Goal: Transaction & Acquisition: Book appointment/travel/reservation

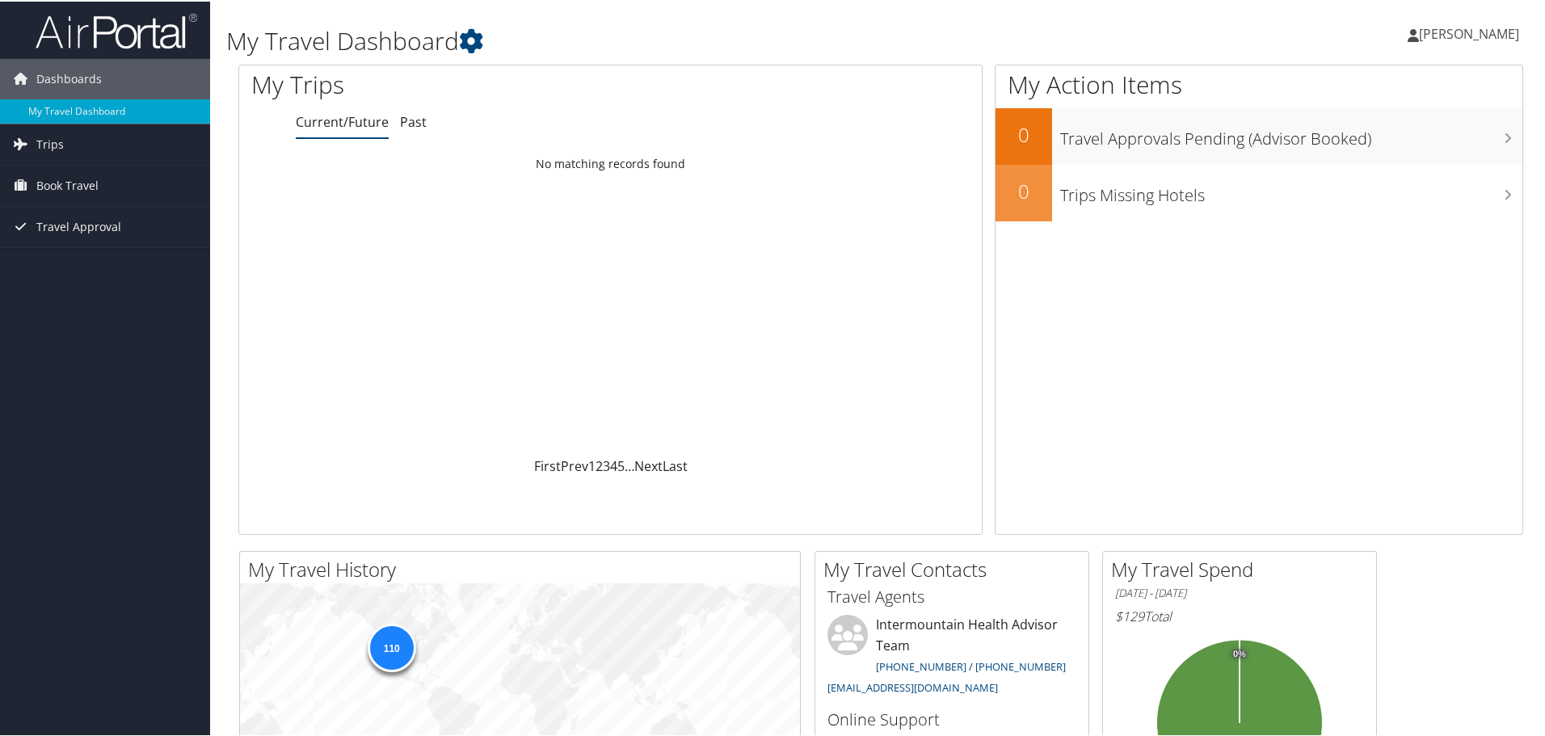
click at [1458, 34] on span "[PERSON_NAME]" at bounding box center [1469, 32] width 100 height 18
click at [40, 183] on span "Book Travel" at bounding box center [67, 184] width 62 height 40
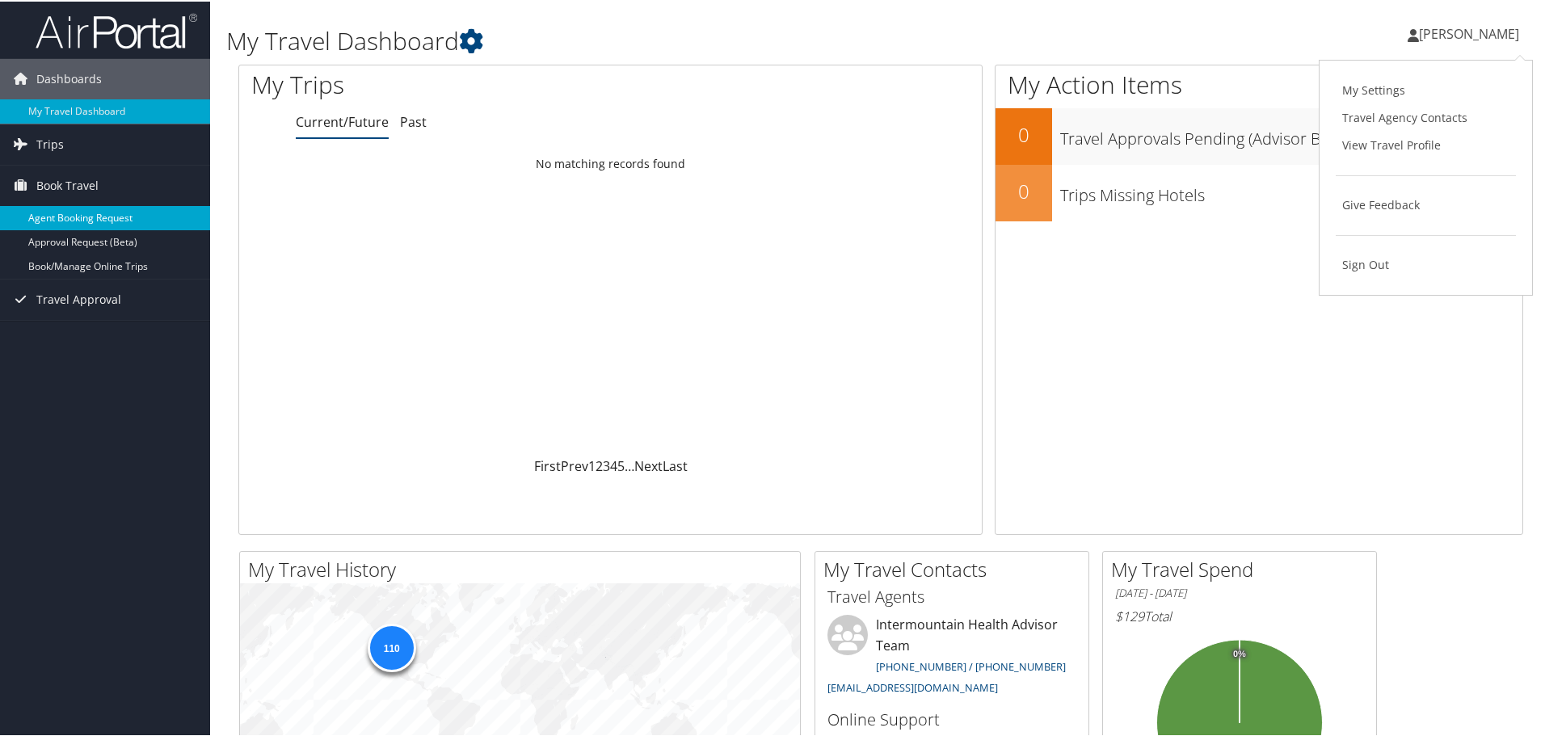
click at [62, 214] on link "Agent Booking Request" at bounding box center [105, 216] width 210 height 24
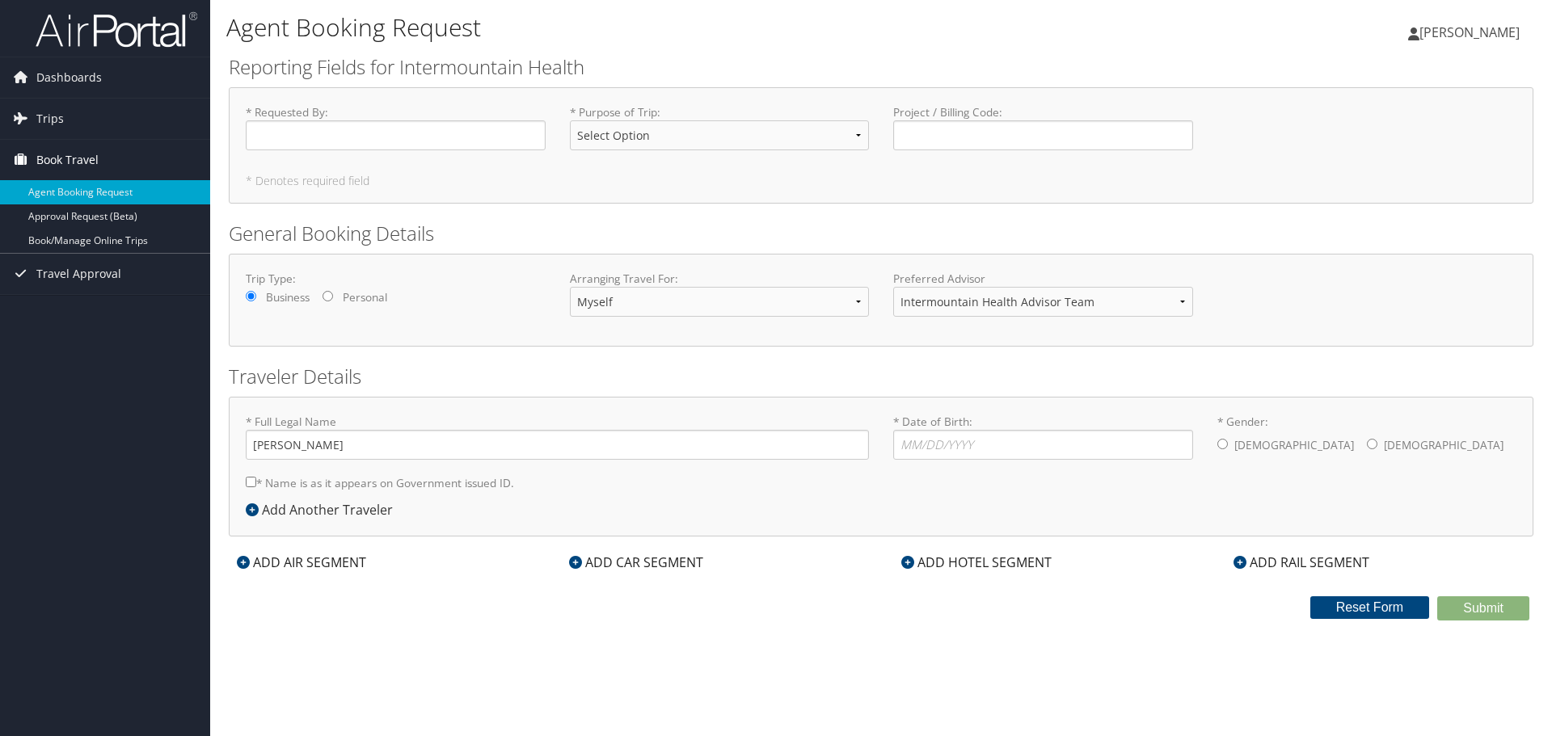
click at [61, 158] on span "Book Travel" at bounding box center [67, 160] width 62 height 40
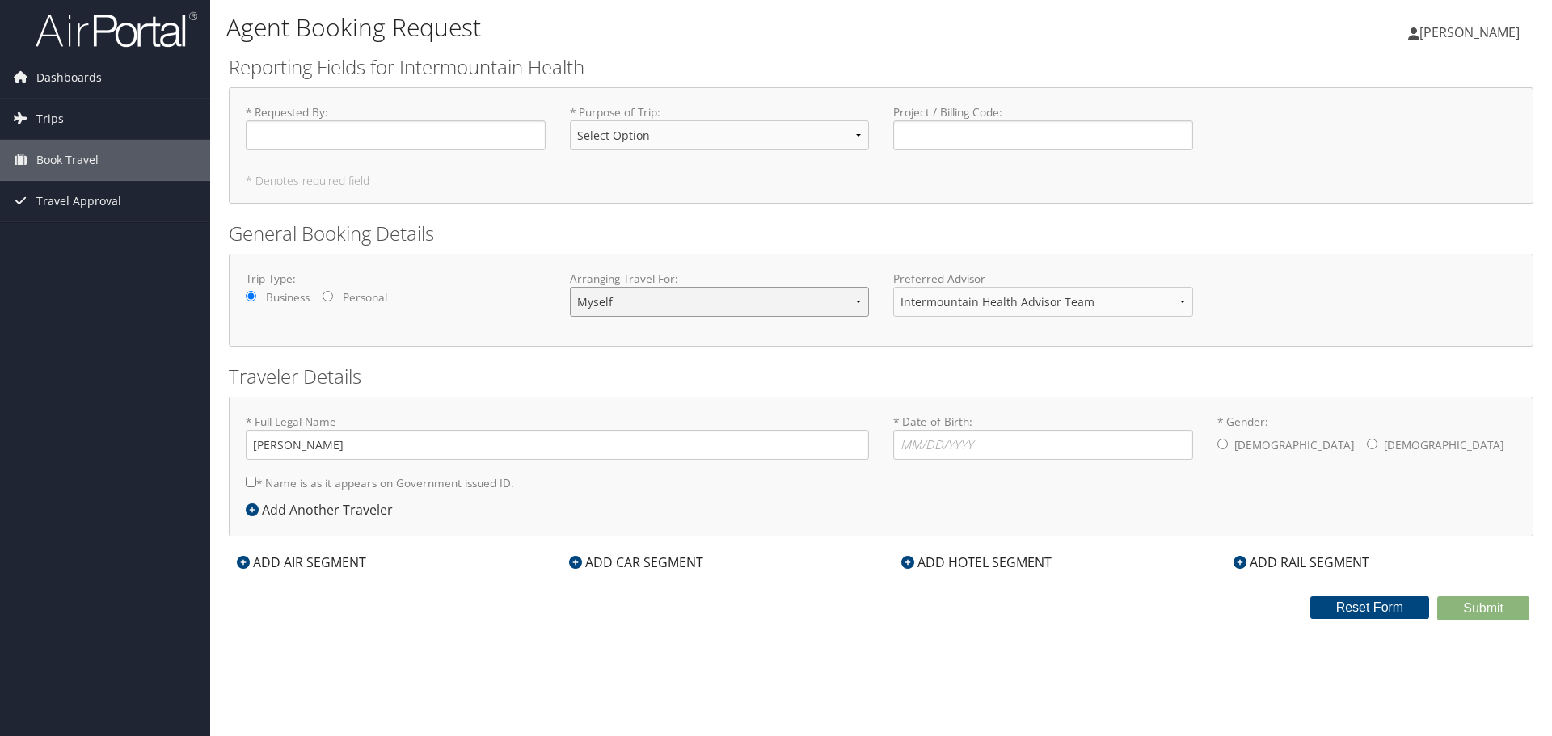
click at [860, 302] on select "Myself Another Traveler Guest Traveler" at bounding box center [720, 302] width 300 height 30
select select "another"
click at [570, 287] on select "Myself Another Traveler Guest Traveler" at bounding box center [720, 302] width 300 height 30
click at [387, 141] on input "* Requested By : Required" at bounding box center [396, 135] width 300 height 30
type input "[PERSON_NAME]"
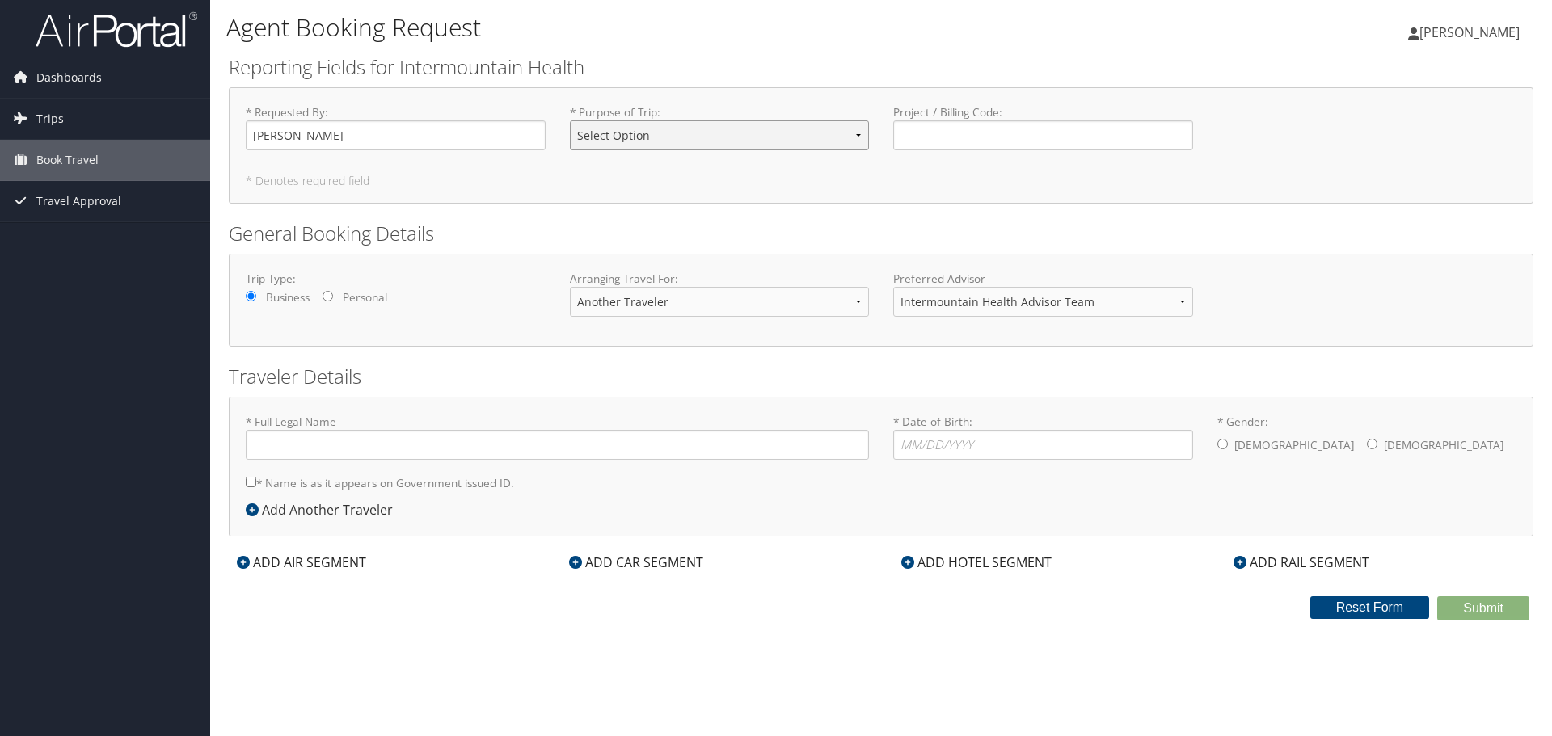
click at [853, 134] on select "Select Option 3rd Party Reimbursable Business CME Conf or Education Groups Pers…" at bounding box center [720, 135] width 300 height 30
select select "Business"
click at [570, 120] on select "Select Option 3rd Party Reimbursable Business CME Conf or Education Groups Pers…" at bounding box center [720, 135] width 300 height 30
click at [941, 136] on input "Project / Billing Code : Required" at bounding box center [1043, 135] width 300 height 30
type input "4"
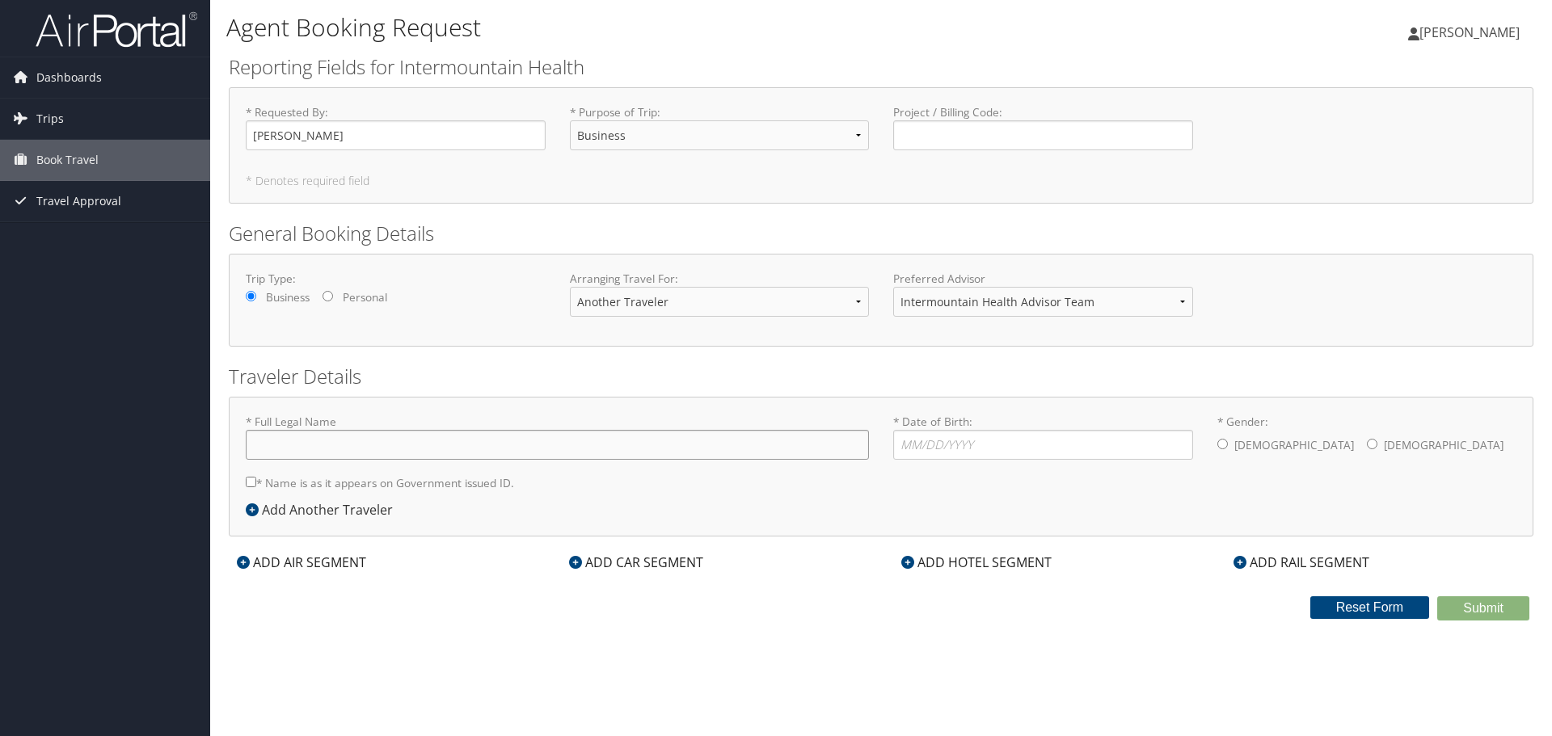
click at [386, 444] on input "* Full Legal Name" at bounding box center [557, 445] width 623 height 30
type input "Ben Carter Robinson"
click at [964, 450] on input "* Date of Birth: Invalid Date" at bounding box center [1043, 445] width 300 height 30
click at [926, 444] on input "* Date of Birth: Invalid Date" at bounding box center [1043, 445] width 300 height 30
click at [1222, 445] on input "* Gender: Male Female" at bounding box center [1222, 444] width 11 height 11
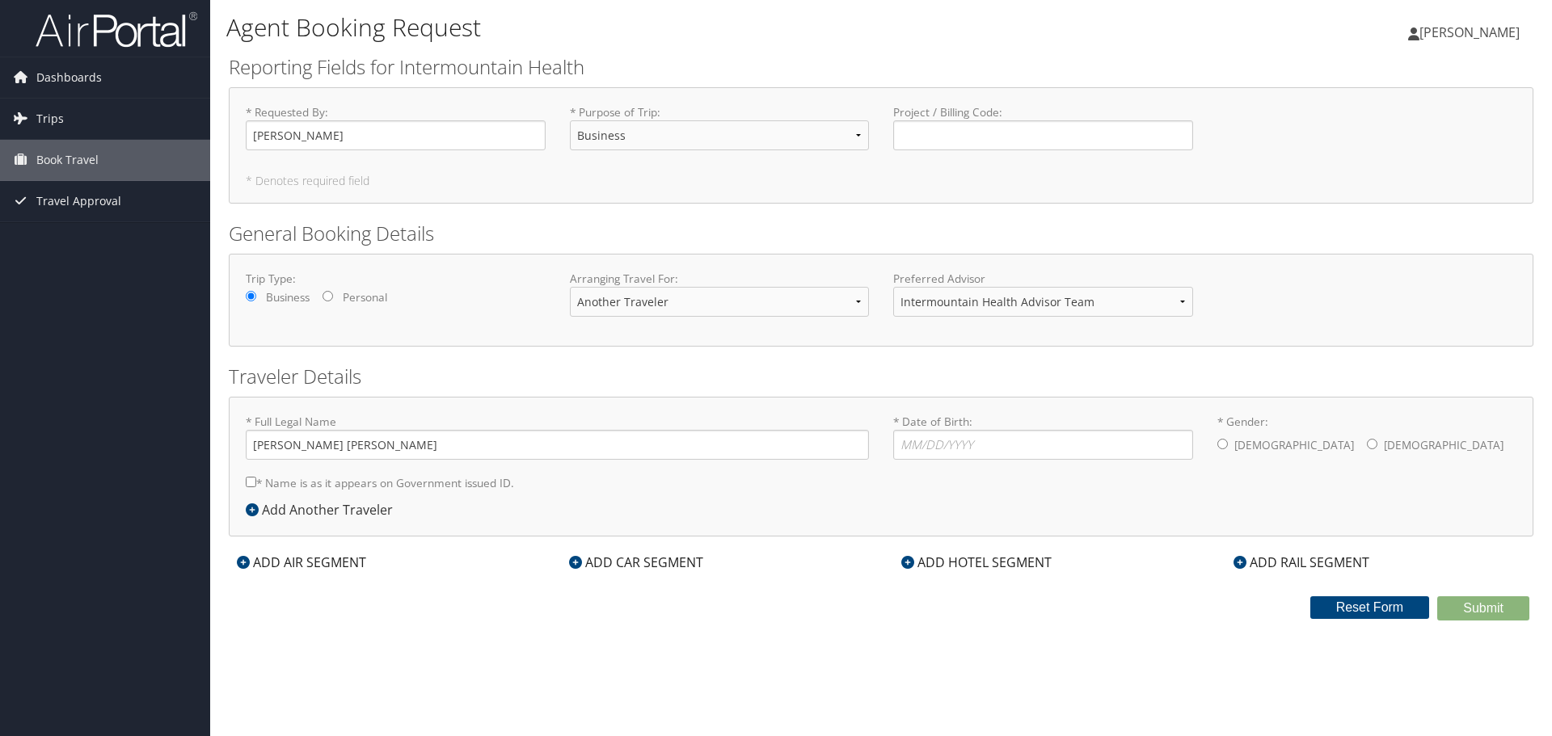
radio input "true"
click at [942, 449] on input "* Date of Birth: Invalid Date" at bounding box center [1043, 445] width 300 height 30
type input "05/27/1972"
click at [247, 484] on input "* Name is as it appears on Government issued ID." at bounding box center [251, 482] width 11 height 11
checkbox input "true"
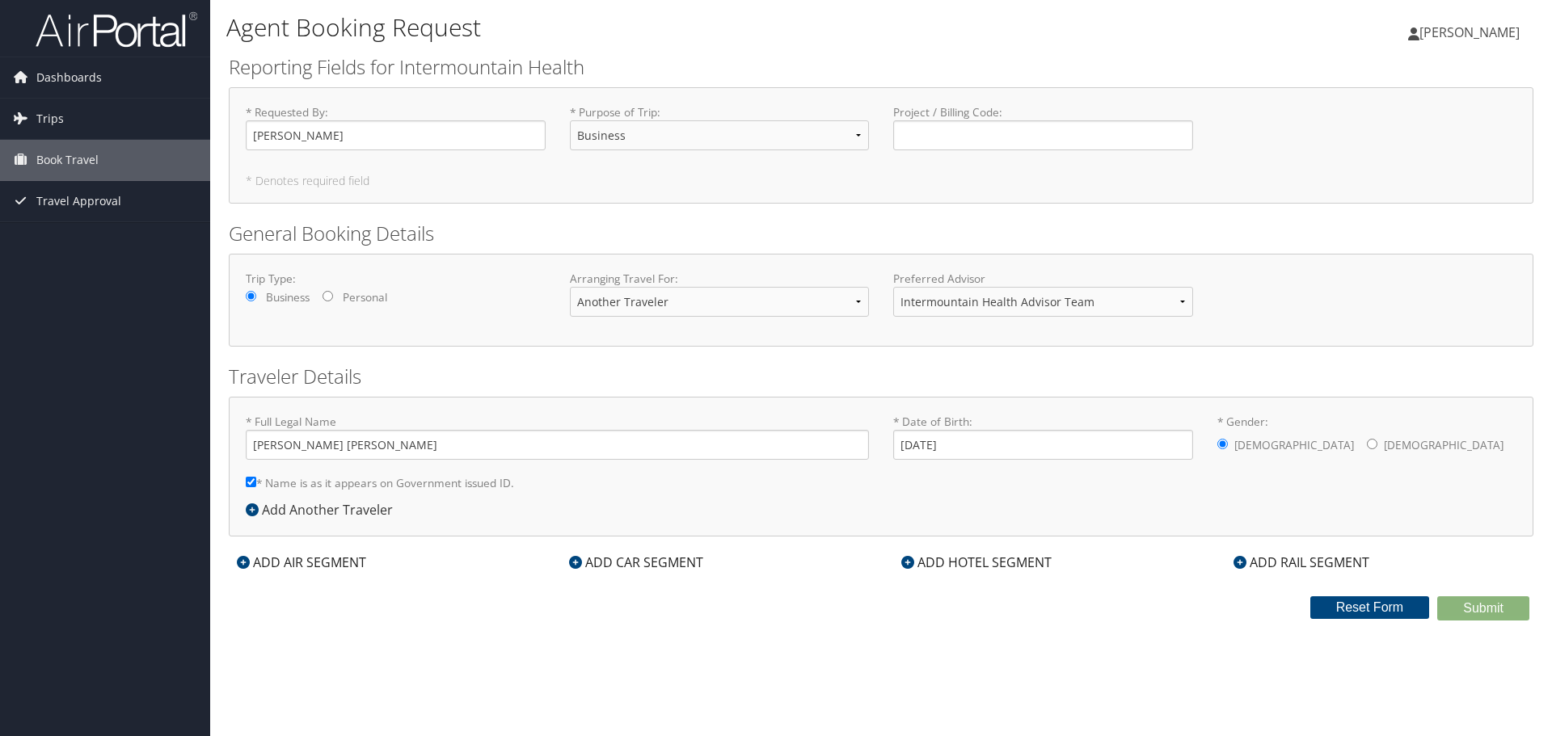
click at [907, 562] on icon at bounding box center [907, 562] width 13 height 13
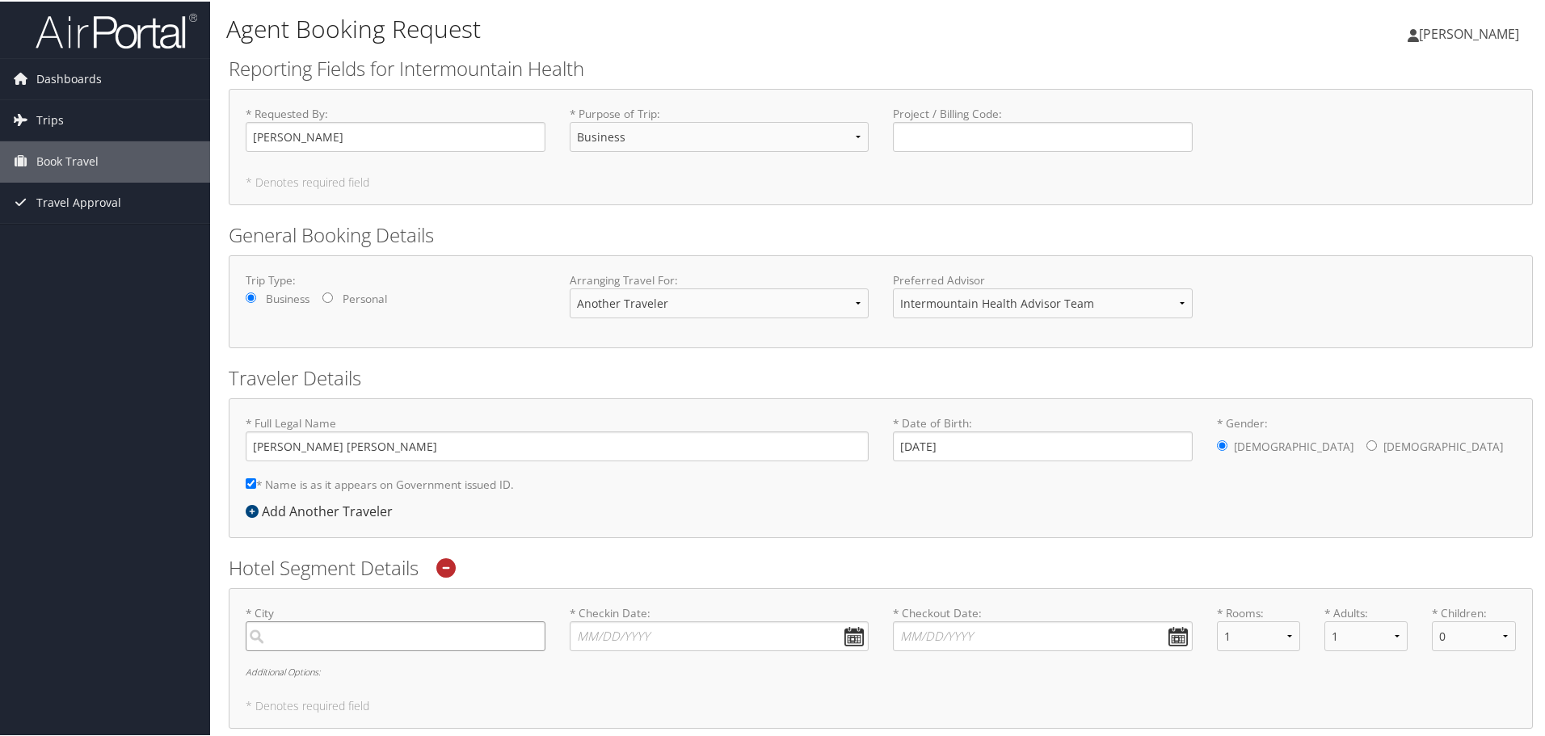
click at [337, 629] on input "search" at bounding box center [396, 635] width 300 height 30
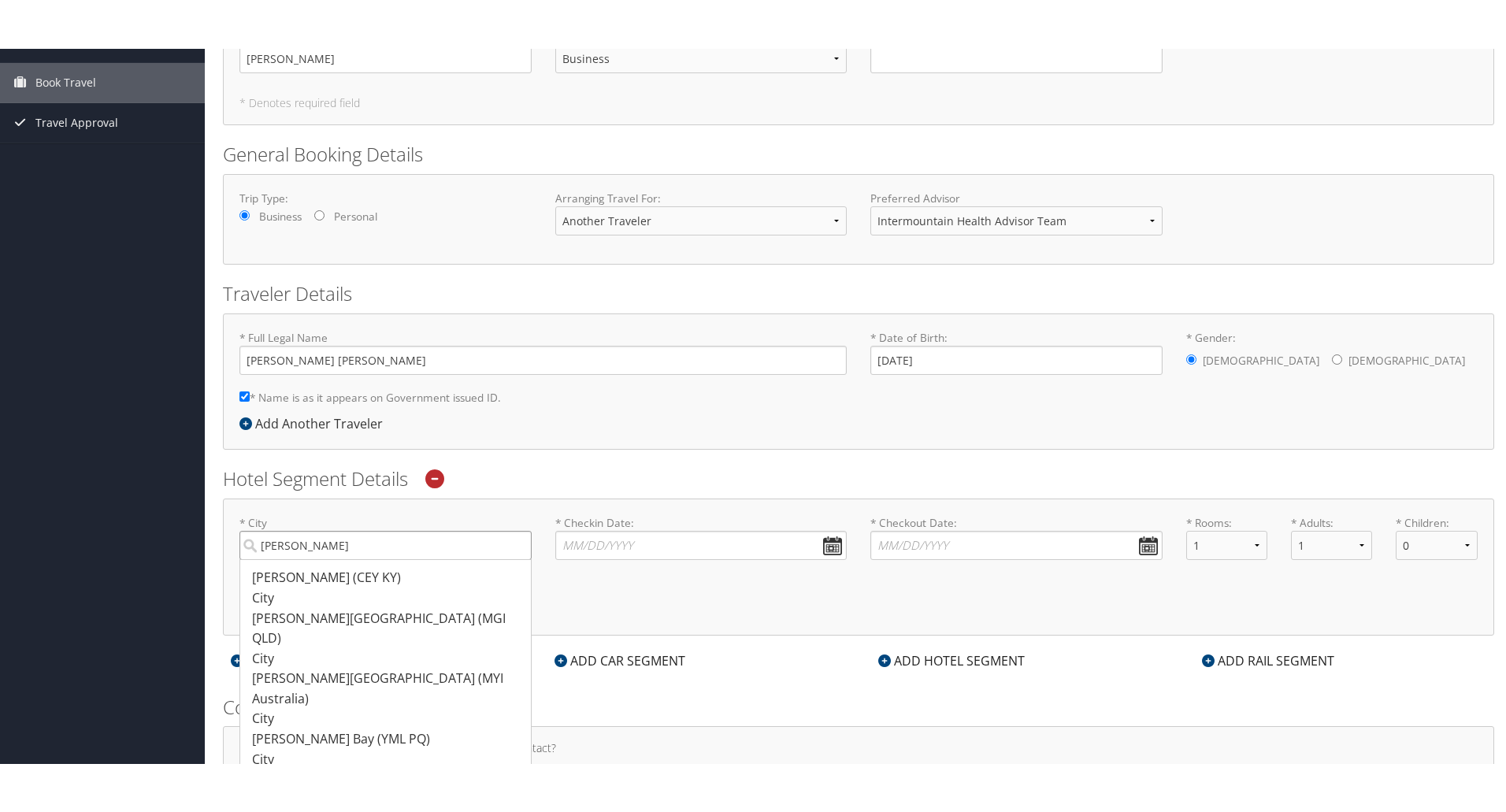
scroll to position [158, 0]
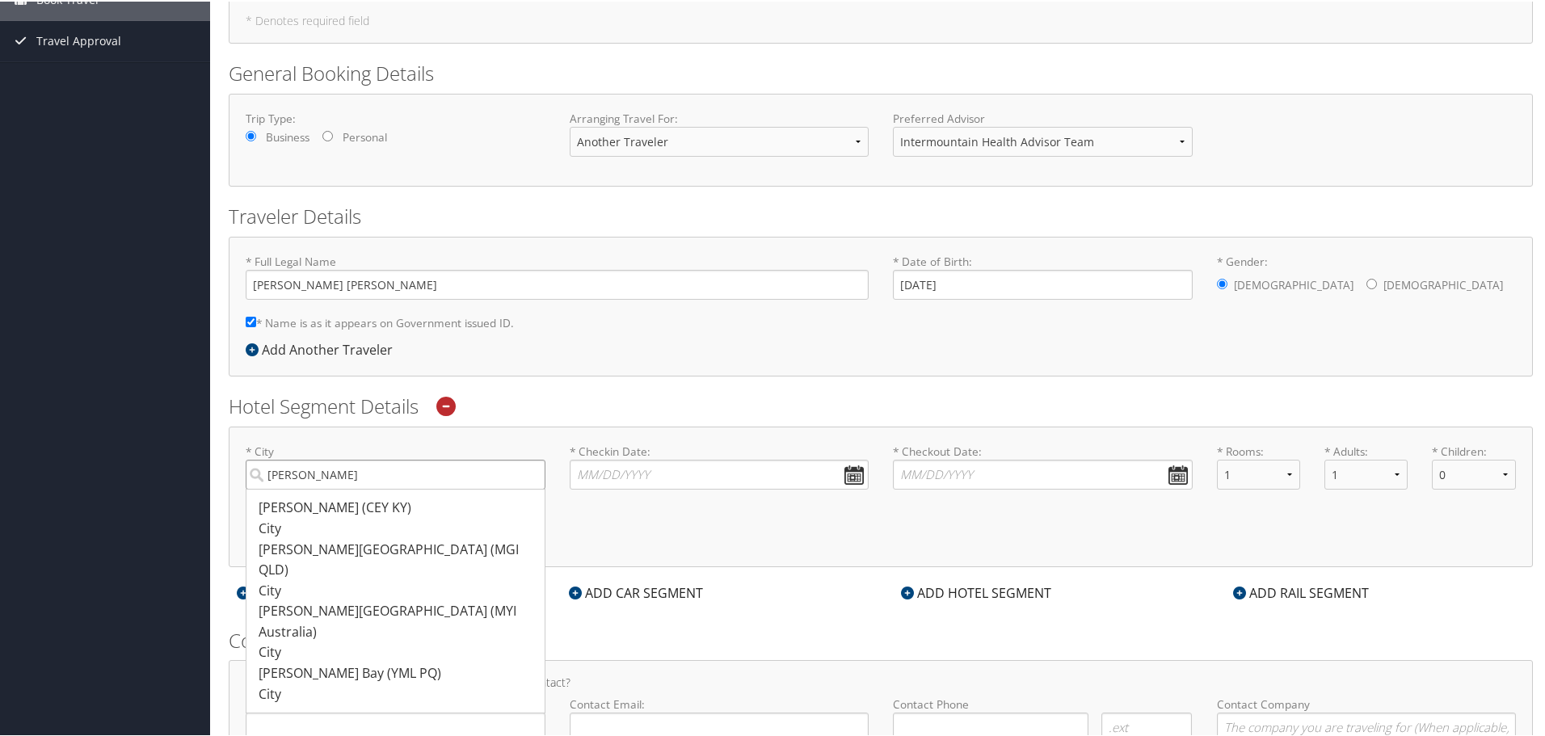
click at [303, 477] on input "Murray" at bounding box center [396, 473] width 300 height 30
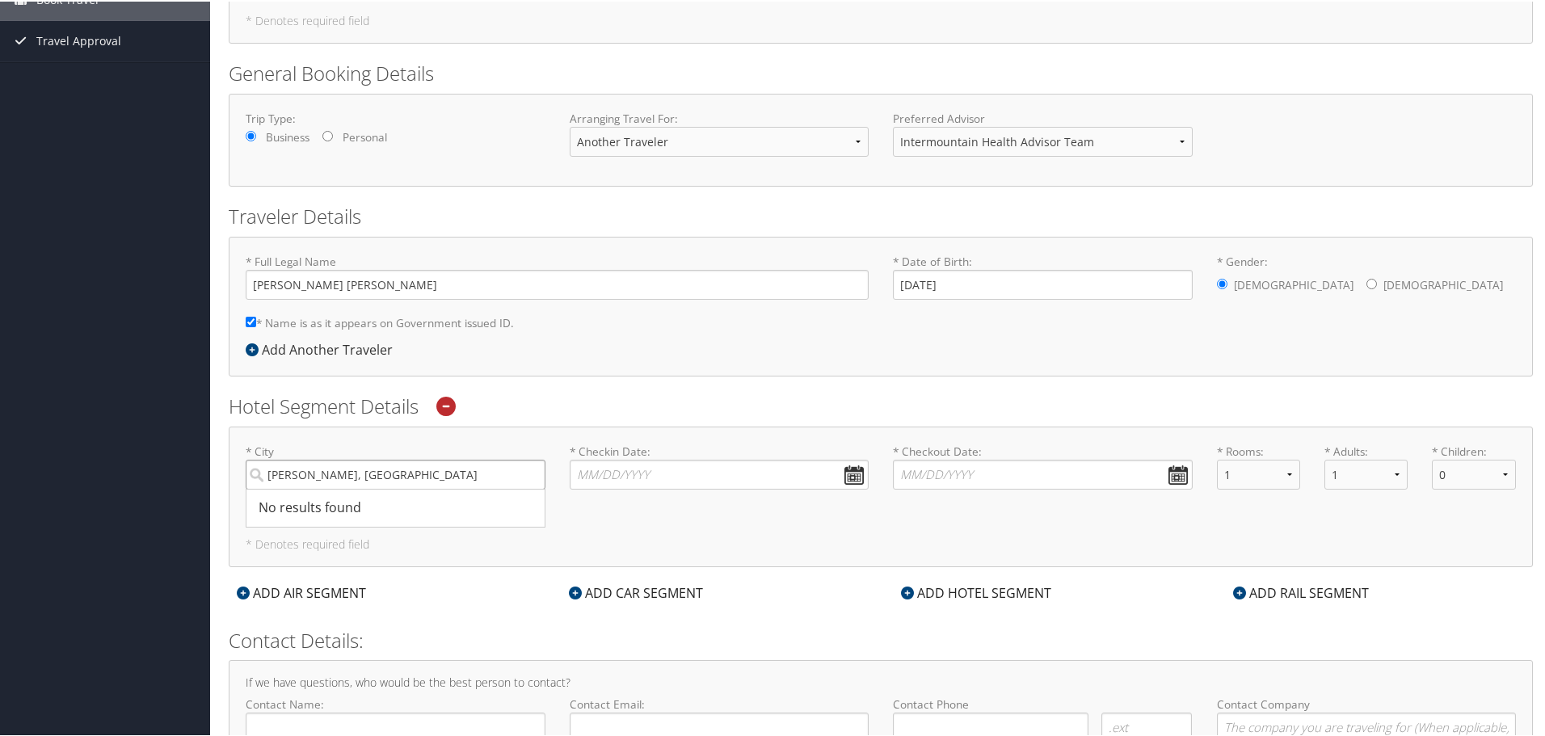
type input "Murray, UT"
click at [608, 505] on h6 "Additional Options:" at bounding box center [881, 508] width 1270 height 9
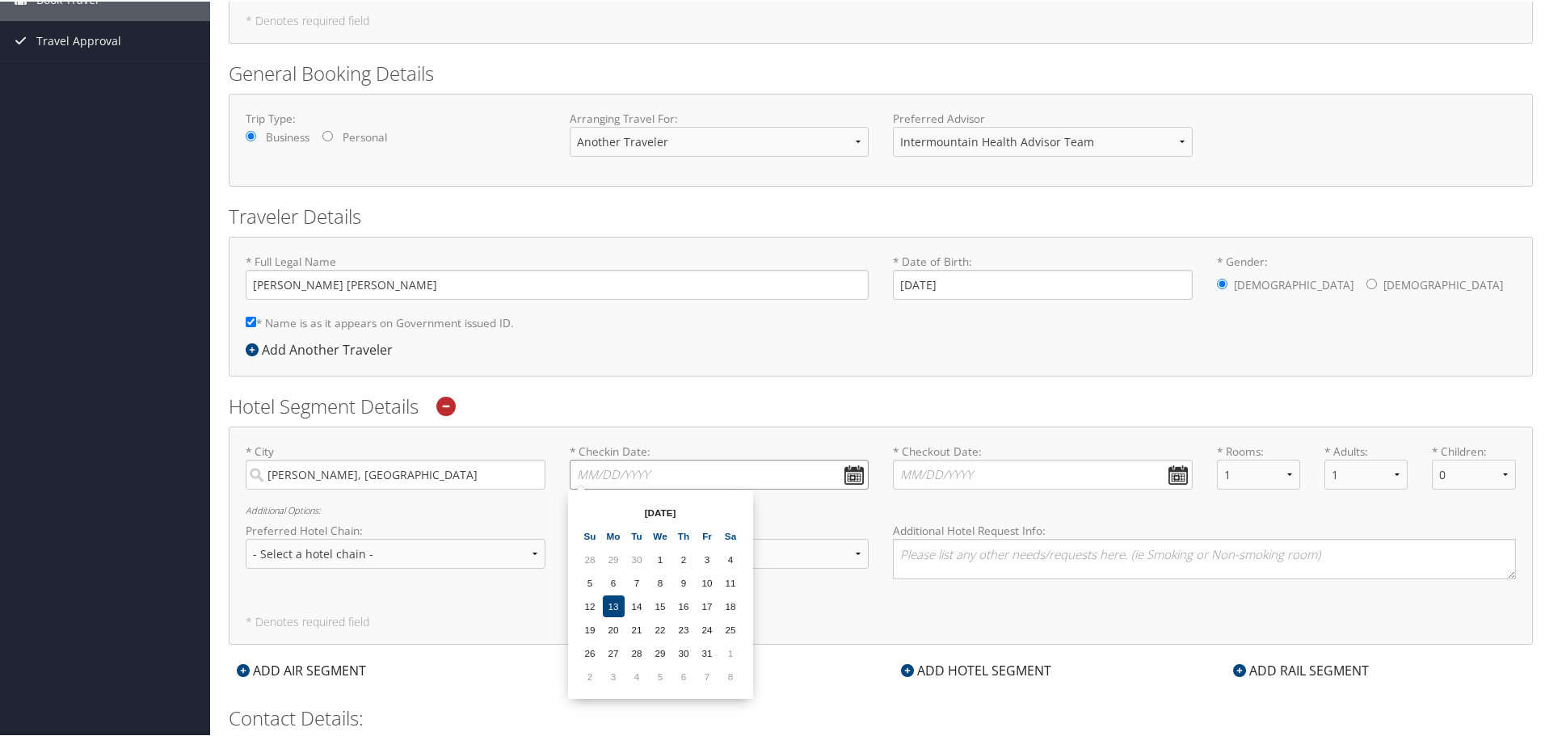
click at [601, 472] on input "* Checkin Date: Dates must be valid" at bounding box center [720, 473] width 300 height 30
click at [634, 652] on td "28" at bounding box center [637, 652] width 22 height 22
type input "10/28/2025"
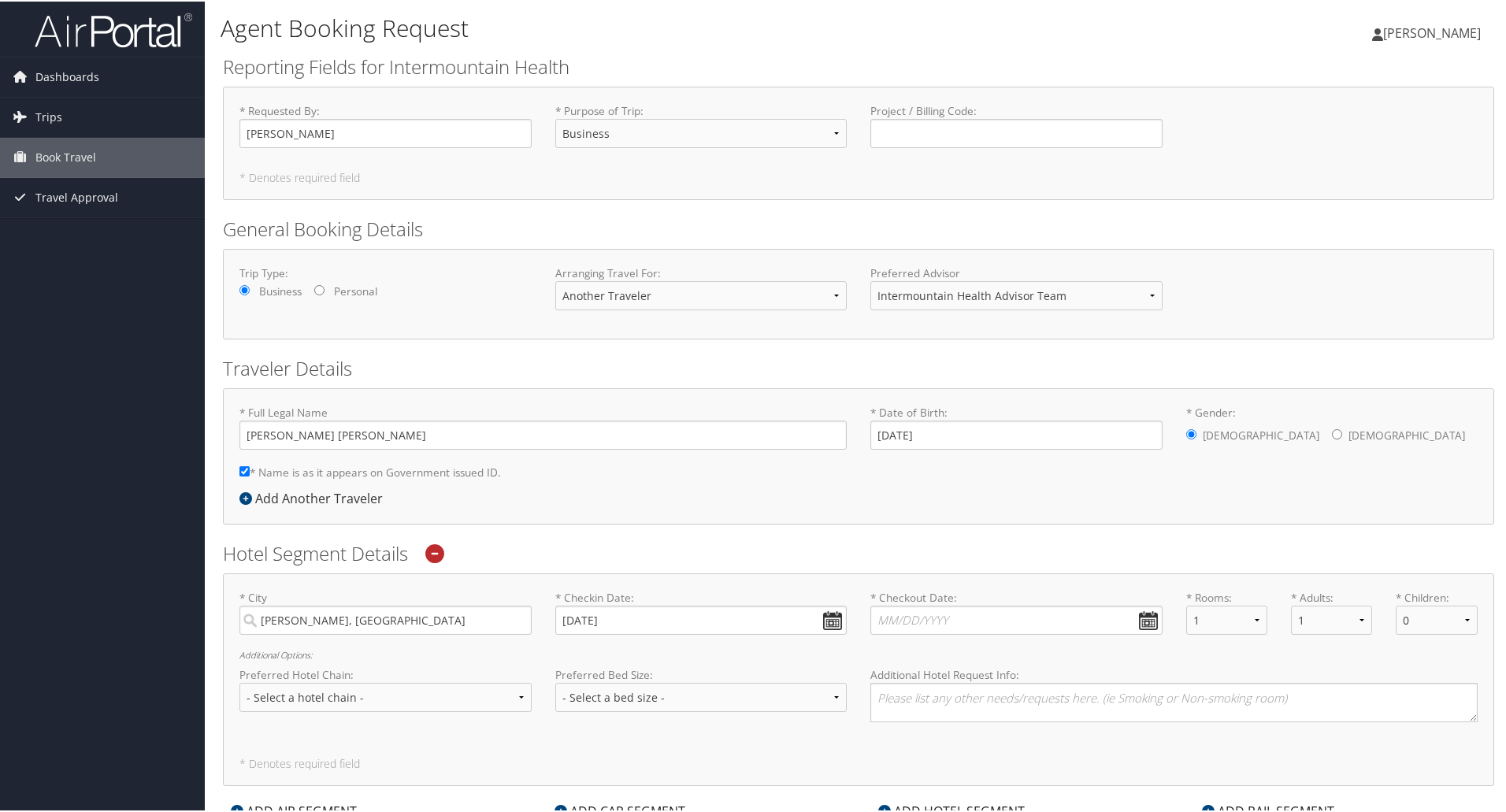
scroll to position [232, 0]
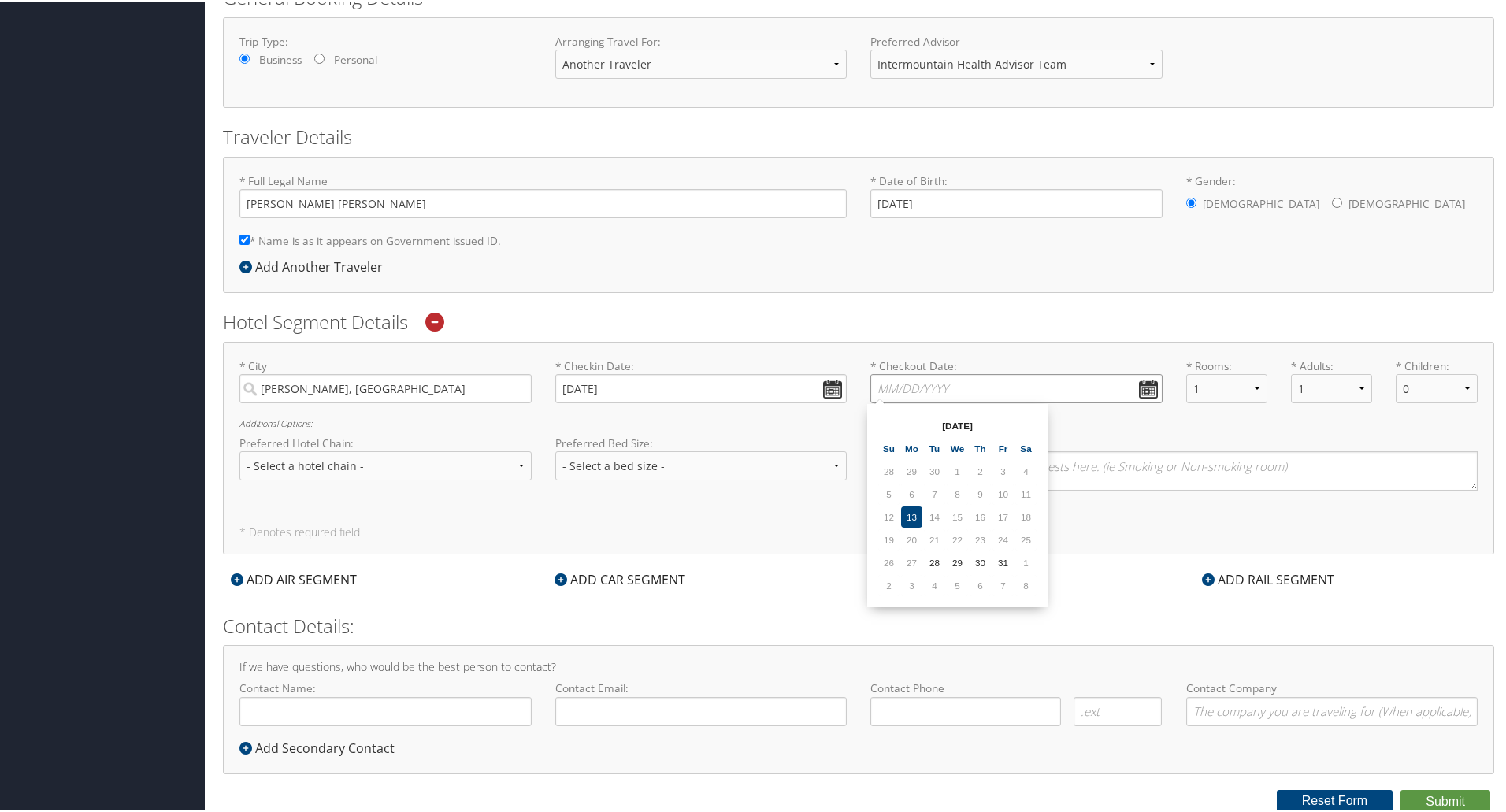
click at [942, 389] on input "* Checkout Date: Dates must be valid" at bounding box center [1017, 387] width 292 height 29
click at [959, 560] on td "29" at bounding box center [957, 561] width 21 height 21
type input "10/29/2025"
click at [518, 462] on select "- Select a hotel chain - Hyatt Mandarin Oriental Hilton Hotels Pullman Hotels M…" at bounding box center [386, 464] width 292 height 29
select select "Marriott (MC)"
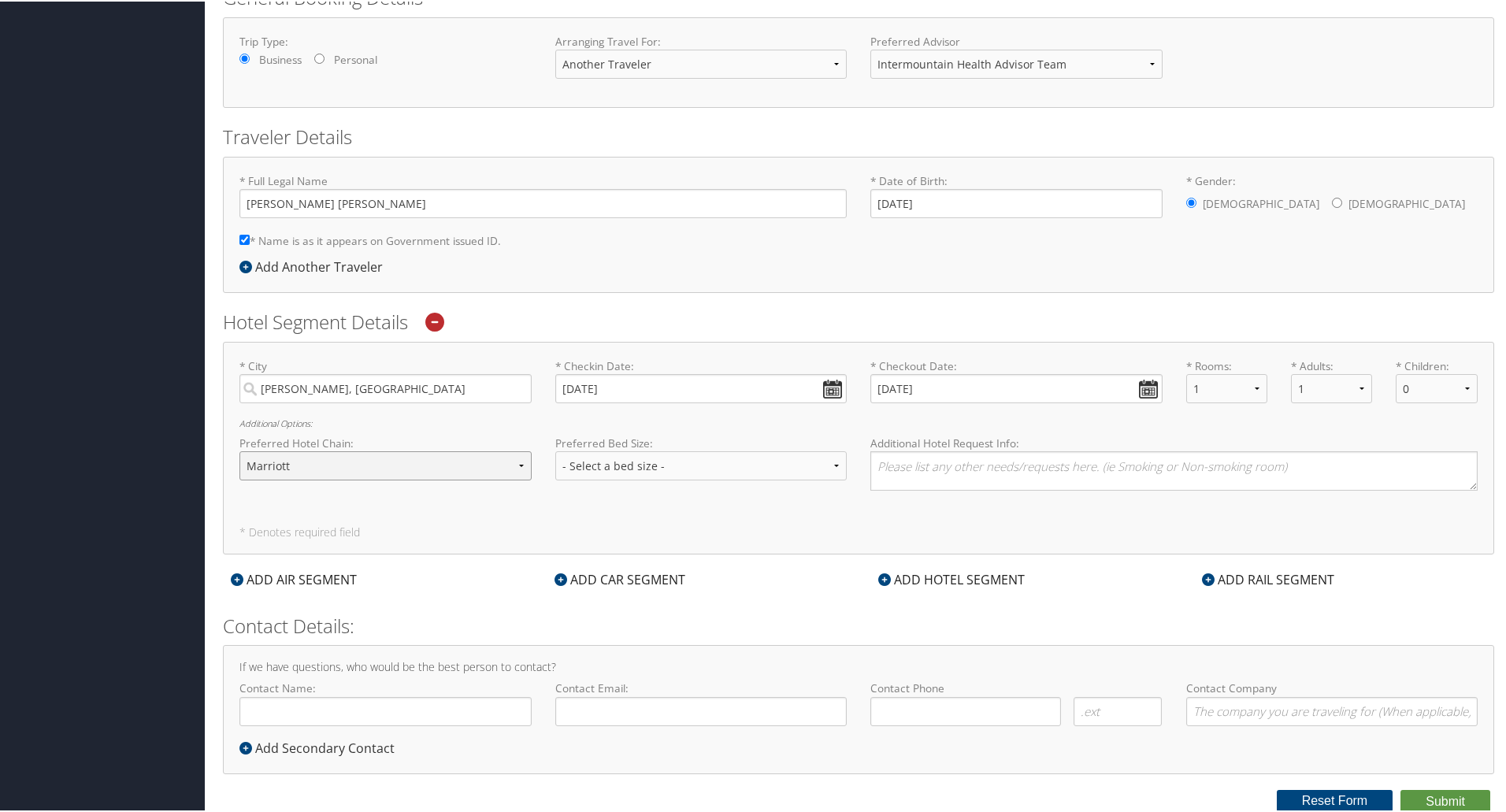
click at [240, 449] on select "- Select a hotel chain - Hyatt Mandarin Oriental Hilton Hotels Pullman Hotels M…" at bounding box center [386, 464] width 292 height 29
click at [622, 464] on select "- Select a bed size - Twin Full Queen King" at bounding box center [702, 464] width 292 height 29
select select "King"
click at [556, 449] on select "- Select a bed size - Twin Full Queen King" at bounding box center [702, 464] width 292 height 29
click at [893, 468] on textarea at bounding box center [1174, 469] width 607 height 39
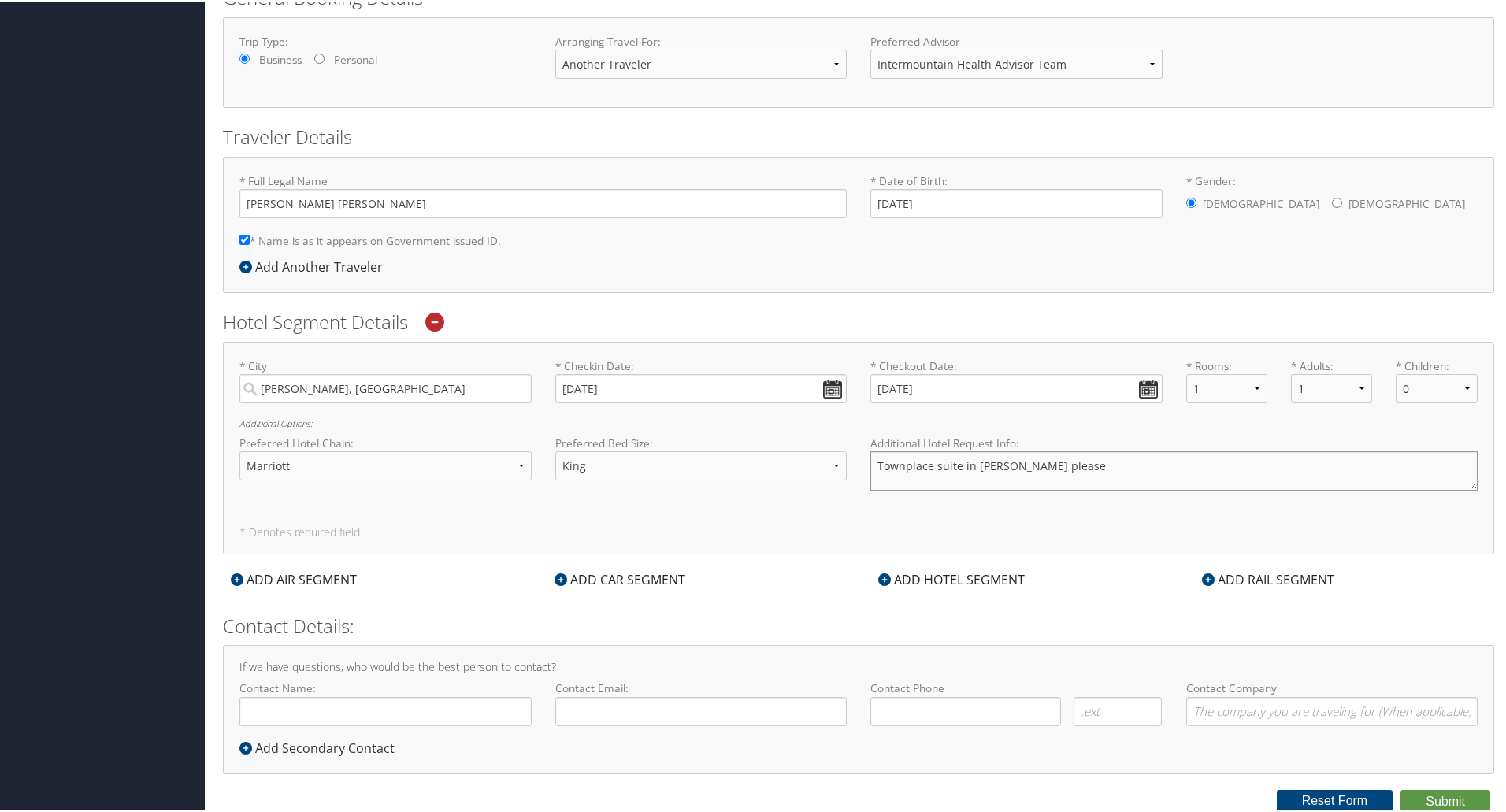
type textarea "Townplace suite in Murray please"
click at [453, 715] on input "Contact Name:" at bounding box center [386, 711] width 292 height 29
type input "[PERSON_NAME]"
type input "judy.smith@imail.org"
type input "(801) 641-3969"
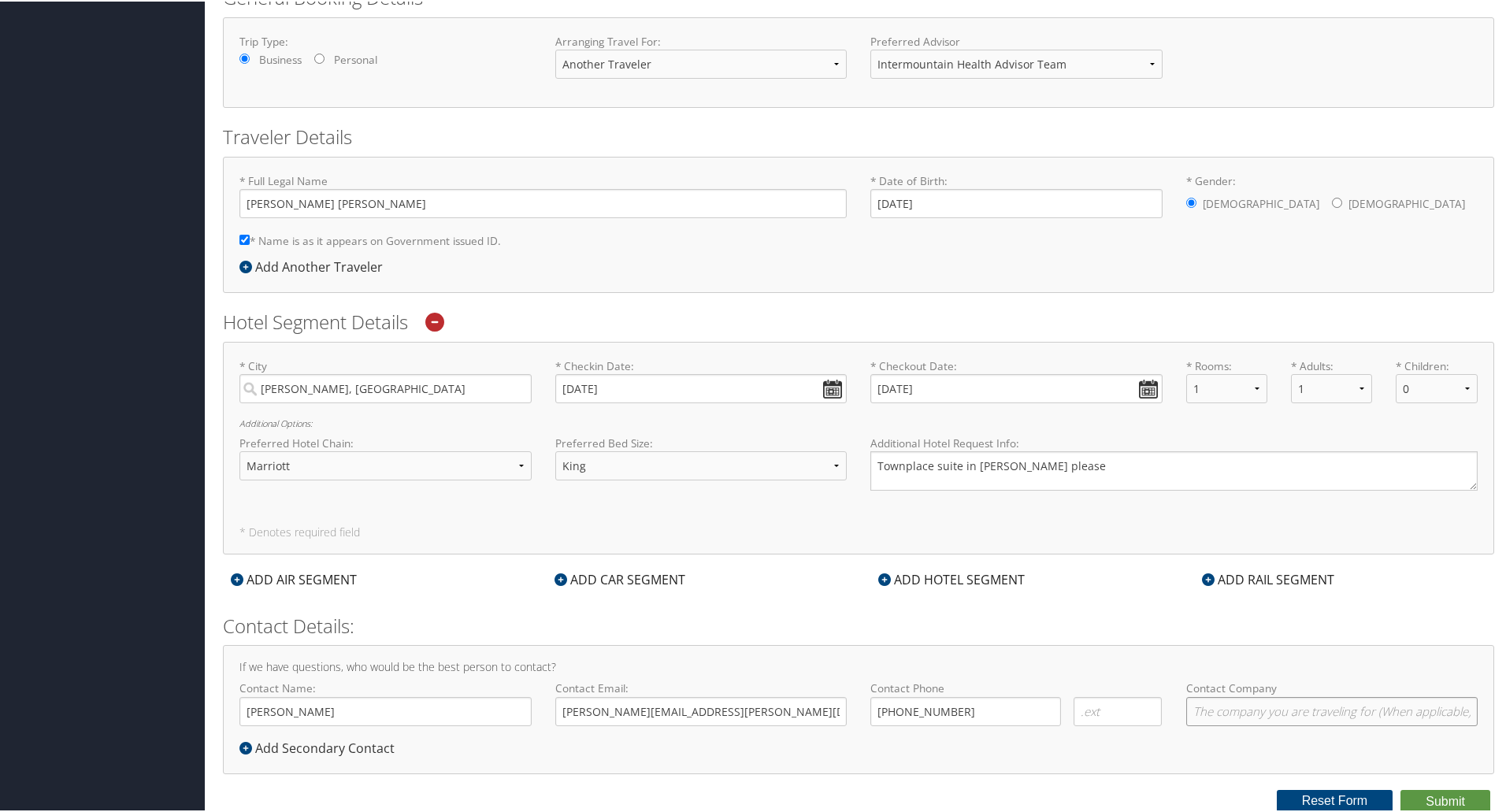
click at [1219, 708] on input "Contact Company" at bounding box center [1332, 711] width 292 height 29
type input "i"
type input "Intermountain Health"
click at [242, 716] on icon at bounding box center [246, 747] width 13 height 13
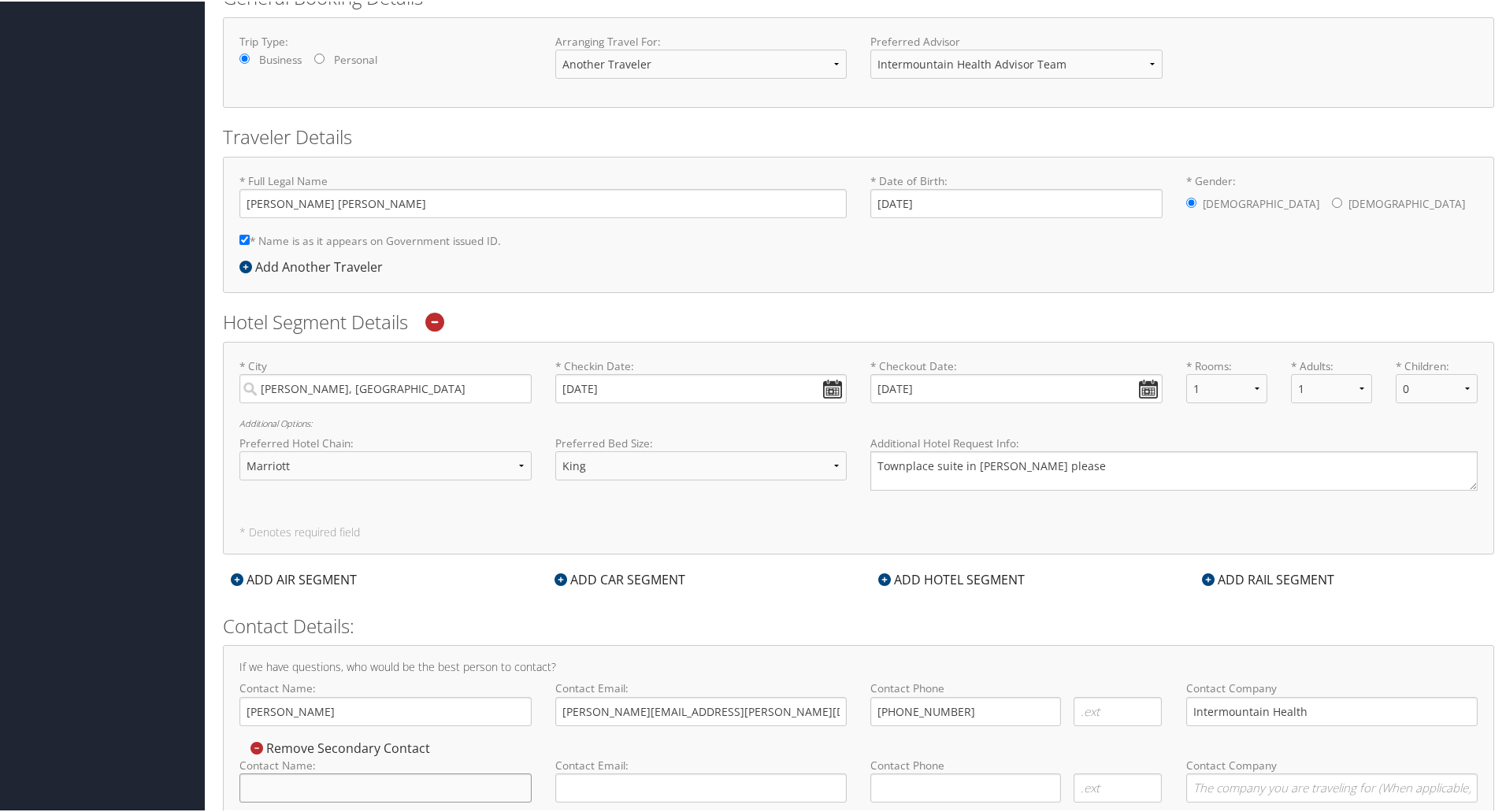
click at [314, 716] on input "Contact Name:" at bounding box center [386, 787] width 292 height 29
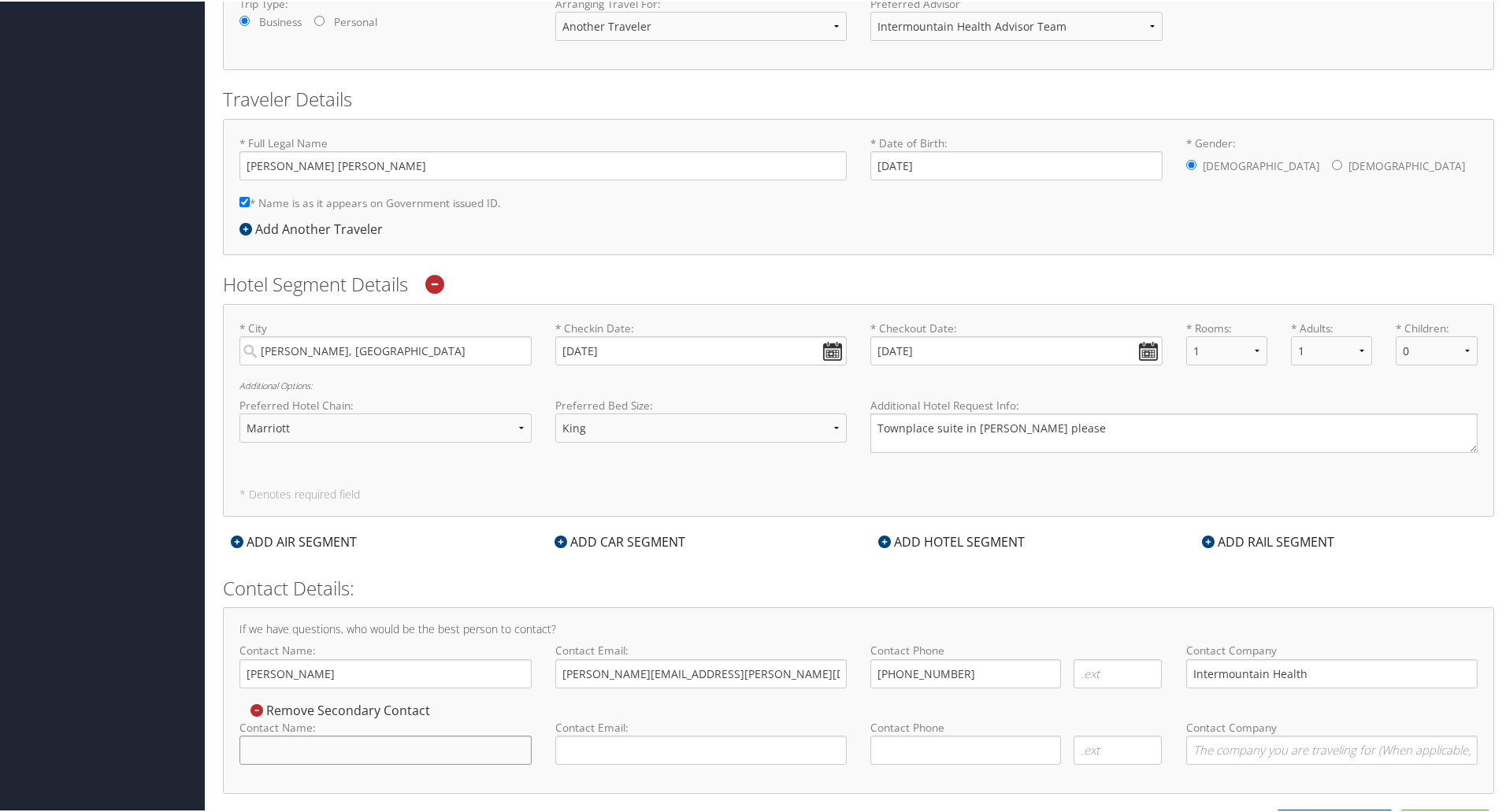
scroll to position [290, 0]
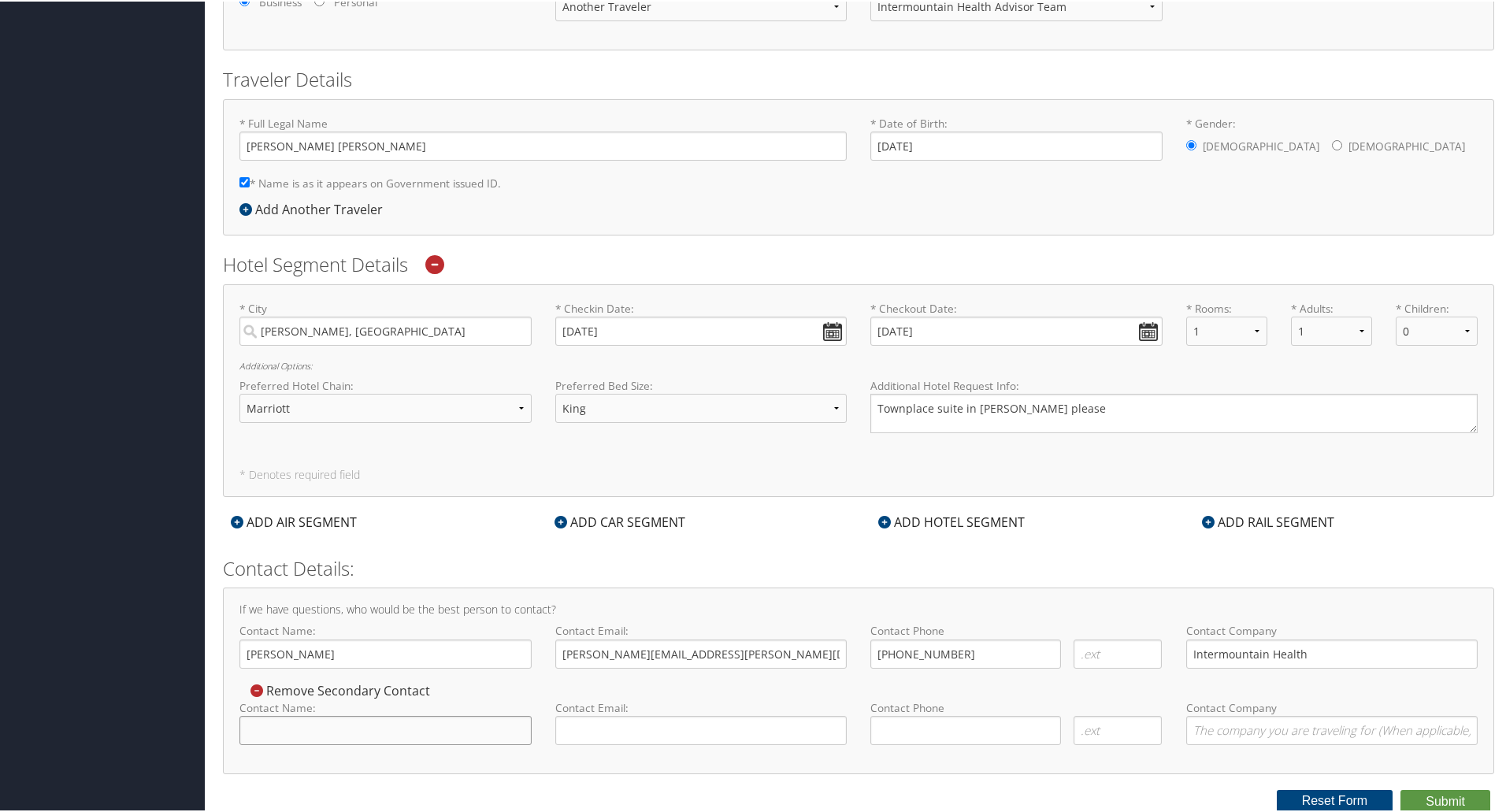
click at [328, 716] on input "Contact Name:" at bounding box center [386, 729] width 292 height 29
type input "Ben Robinson"
type input "ben.robinson@imail.org"
type input "(435) 559-2442"
click at [1221, 716] on input "Contact Company" at bounding box center [1332, 729] width 292 height 29
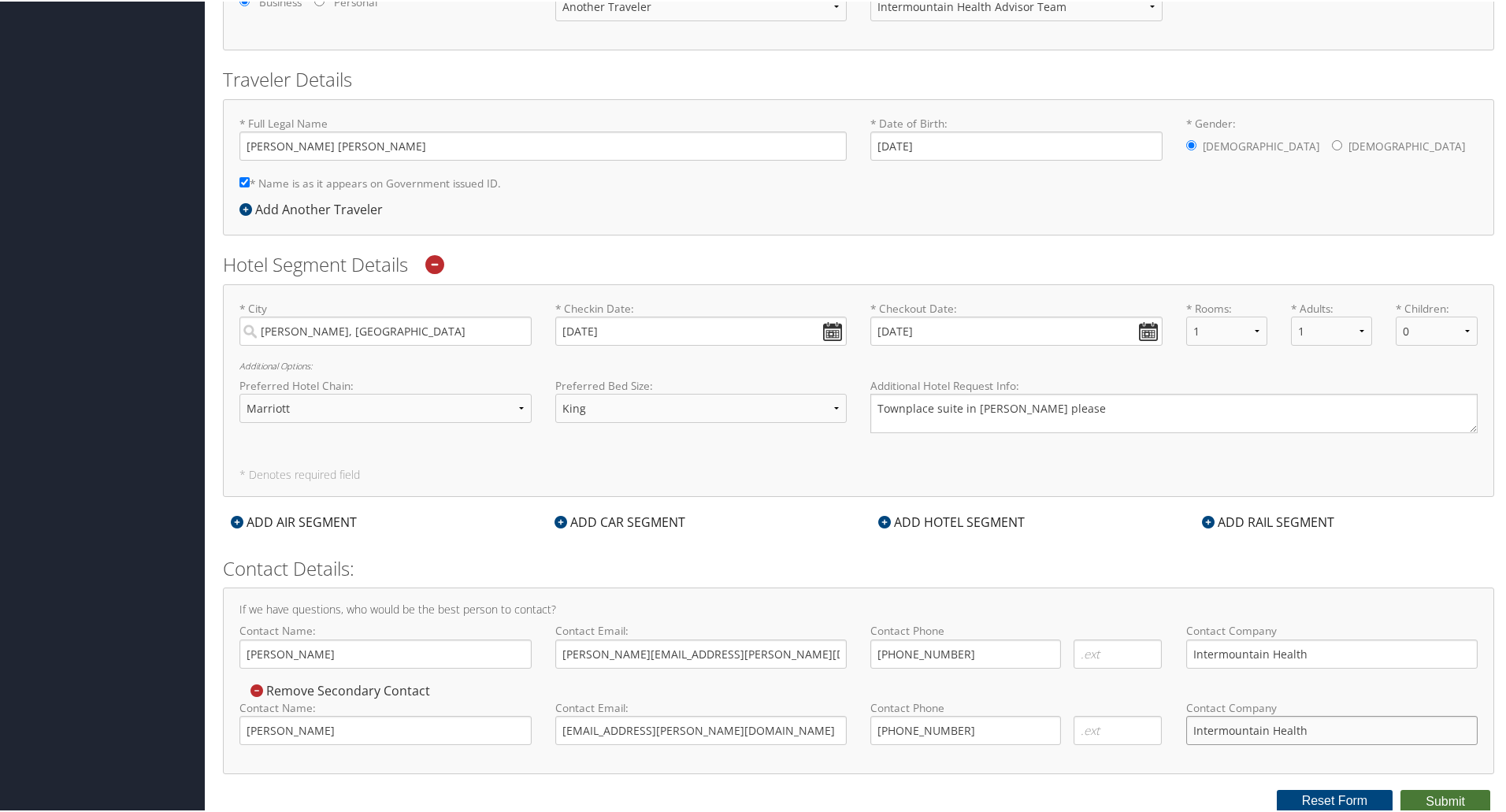
type input "Intermountain Health"
click at [1448, 716] on button "Submit" at bounding box center [1446, 800] width 90 height 23
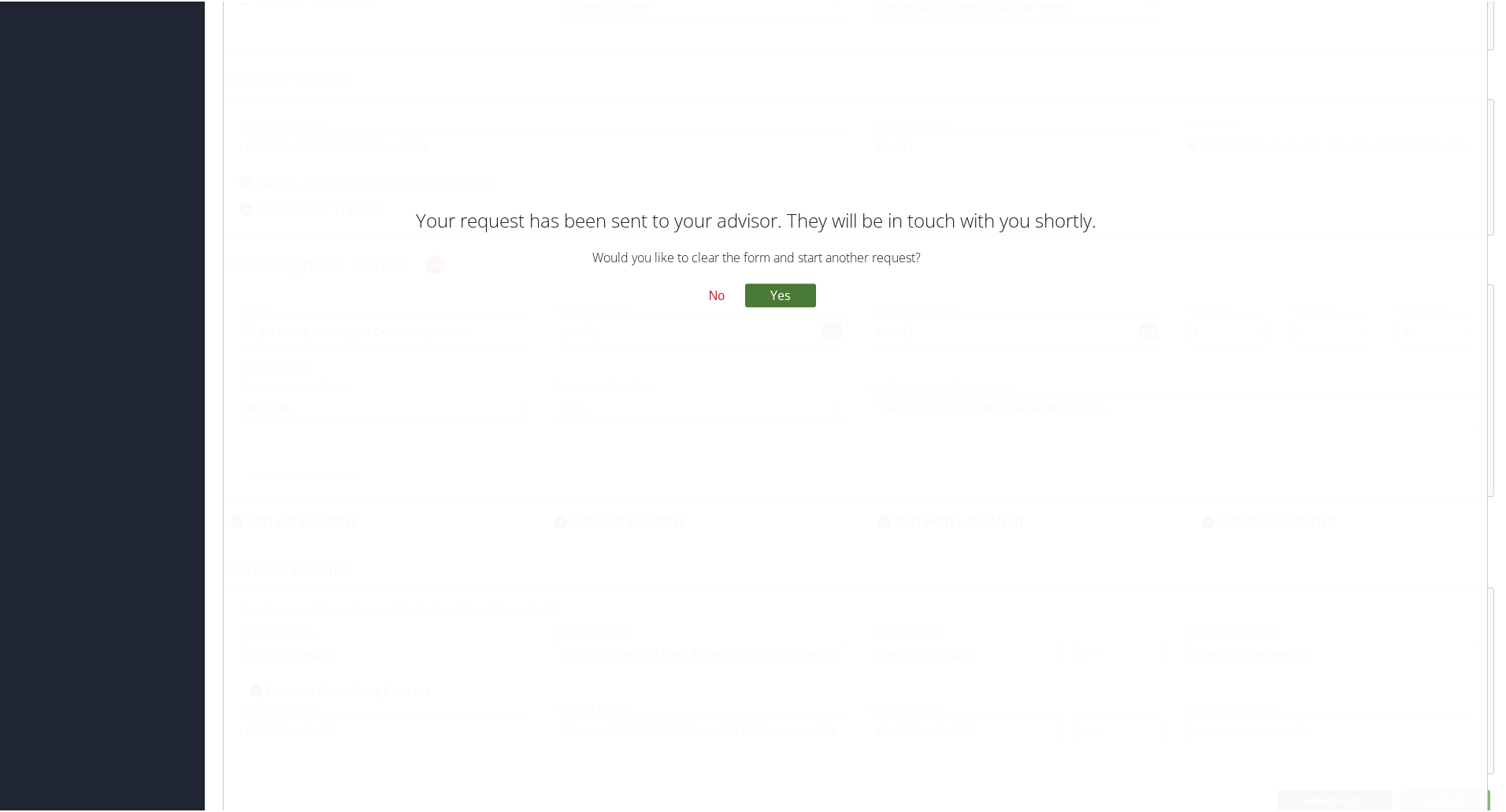
click at [789, 293] on button "Yes" at bounding box center [780, 293] width 71 height 23
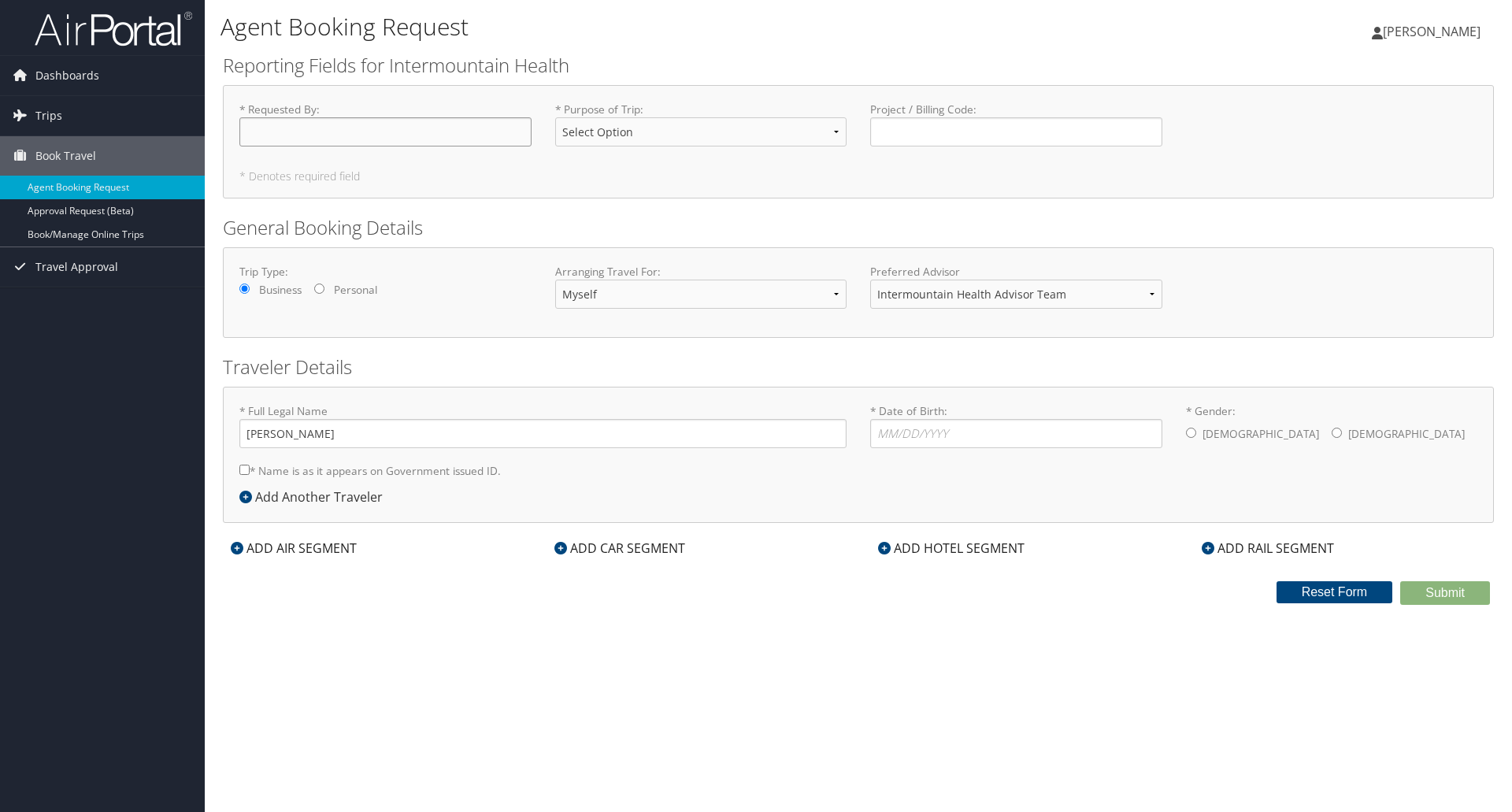
click at [310, 130] on input "* Requested By : Required" at bounding box center [386, 132] width 292 height 29
type input "[PERSON_NAME]"
click at [606, 130] on select "Select Option 3rd Party Reimbursable Business CME Conf or Education Groups Pers…" at bounding box center [701, 132] width 292 height 29
select select "Business"
click at [555, 117] on select "Select Option 3rd Party Reimbursable Business CME Conf or Education Groups Pers…" at bounding box center [701, 132] width 292 height 29
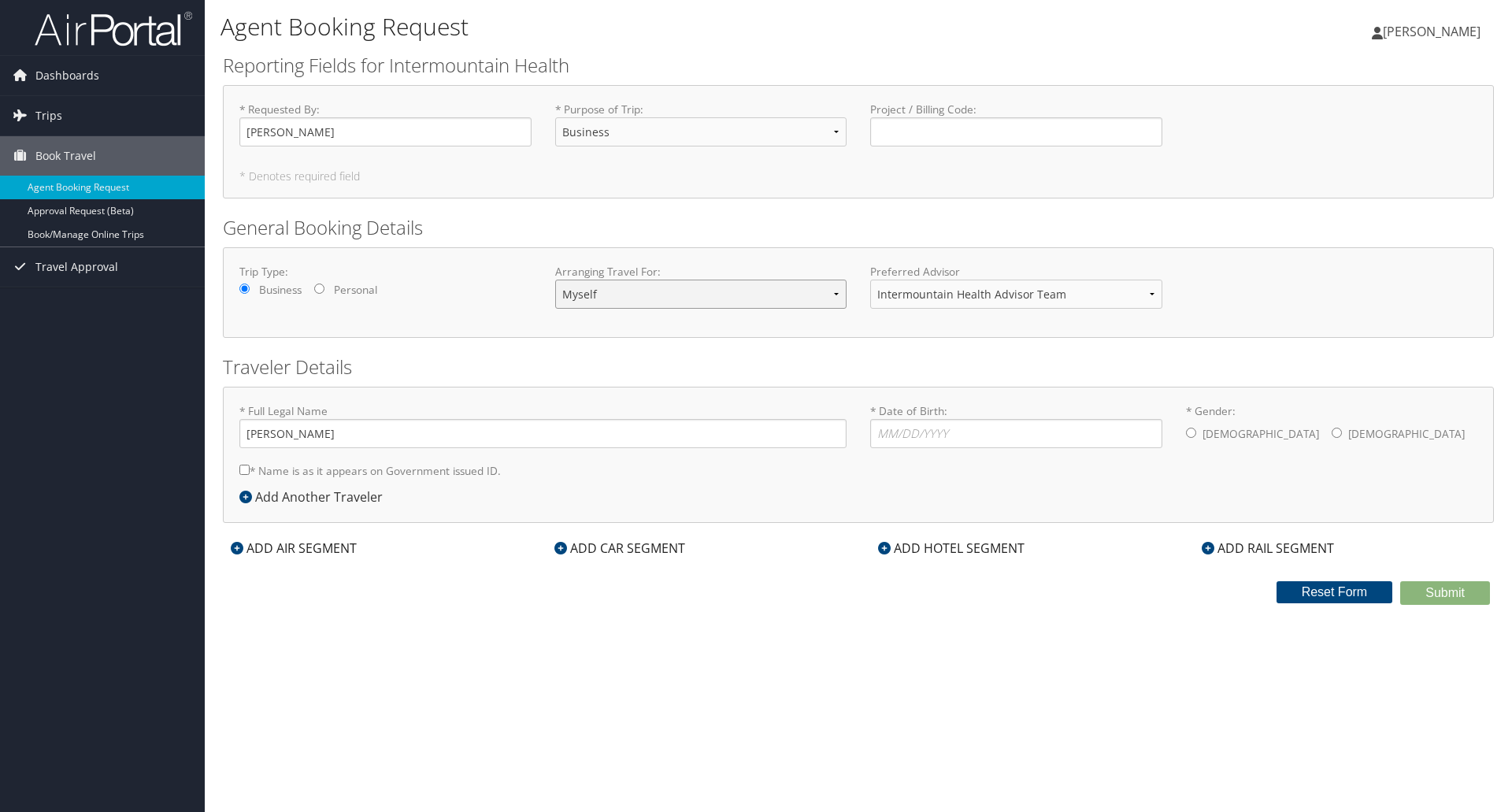
click at [605, 295] on select "Myself Another Traveler Guest Traveler" at bounding box center [701, 294] width 292 height 29
select select "another"
click at [555, 280] on select "Myself Another Traveler Guest Traveler" at bounding box center [701, 294] width 292 height 29
click at [1147, 290] on select "Intermountain Health Advisor Team" at bounding box center [1016, 294] width 292 height 29
click at [296, 435] on input "* Full Legal Name" at bounding box center [543, 434] width 607 height 29
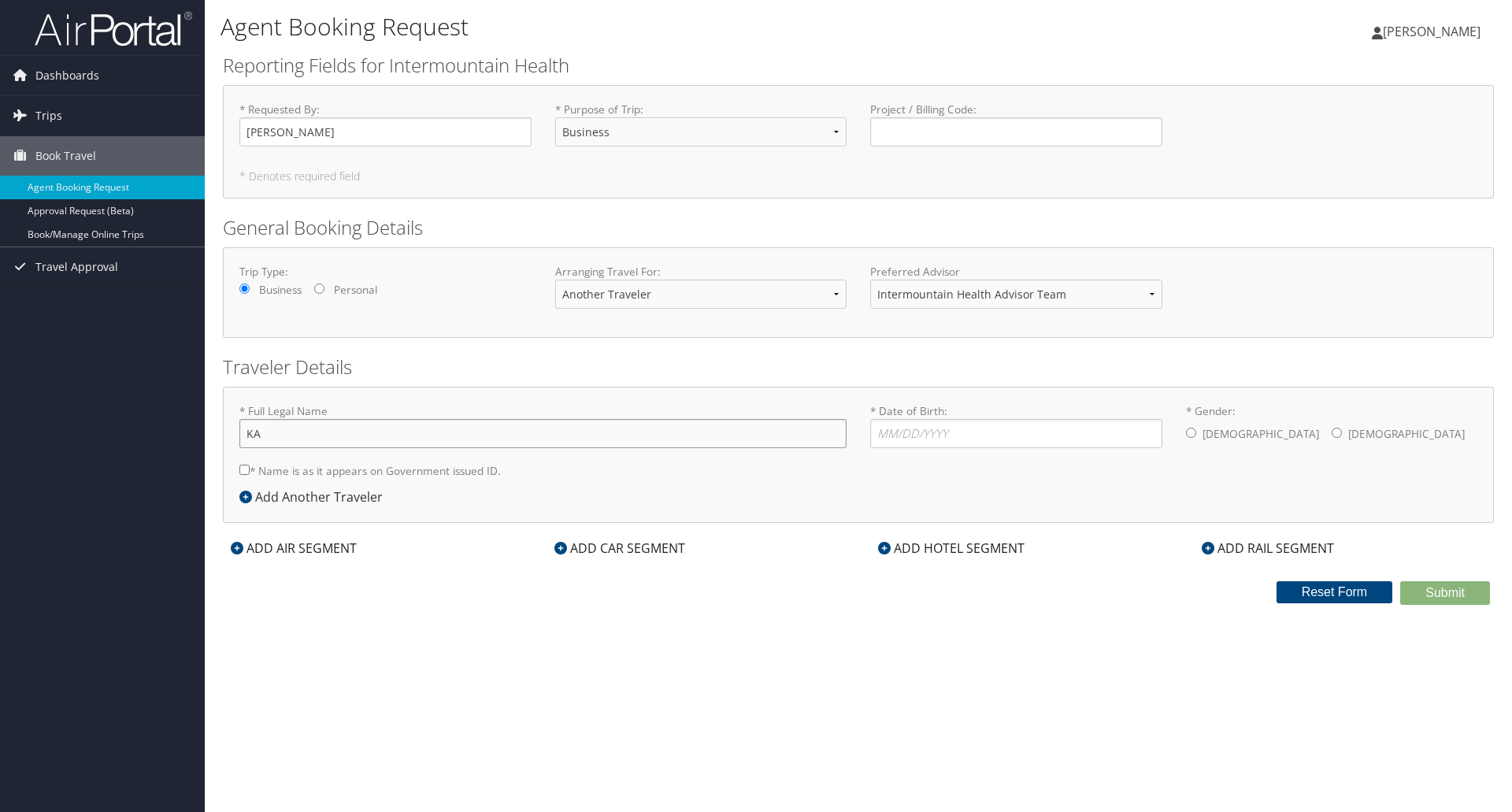
type input "K"
type input "Karyn Springer"
click at [901, 433] on input "* Date of Birth: Invalid Date" at bounding box center [1016, 434] width 292 height 29
type input "10/21"
click at [1332, 436] on input "* Gender: Male Female" at bounding box center [1337, 433] width 11 height 11
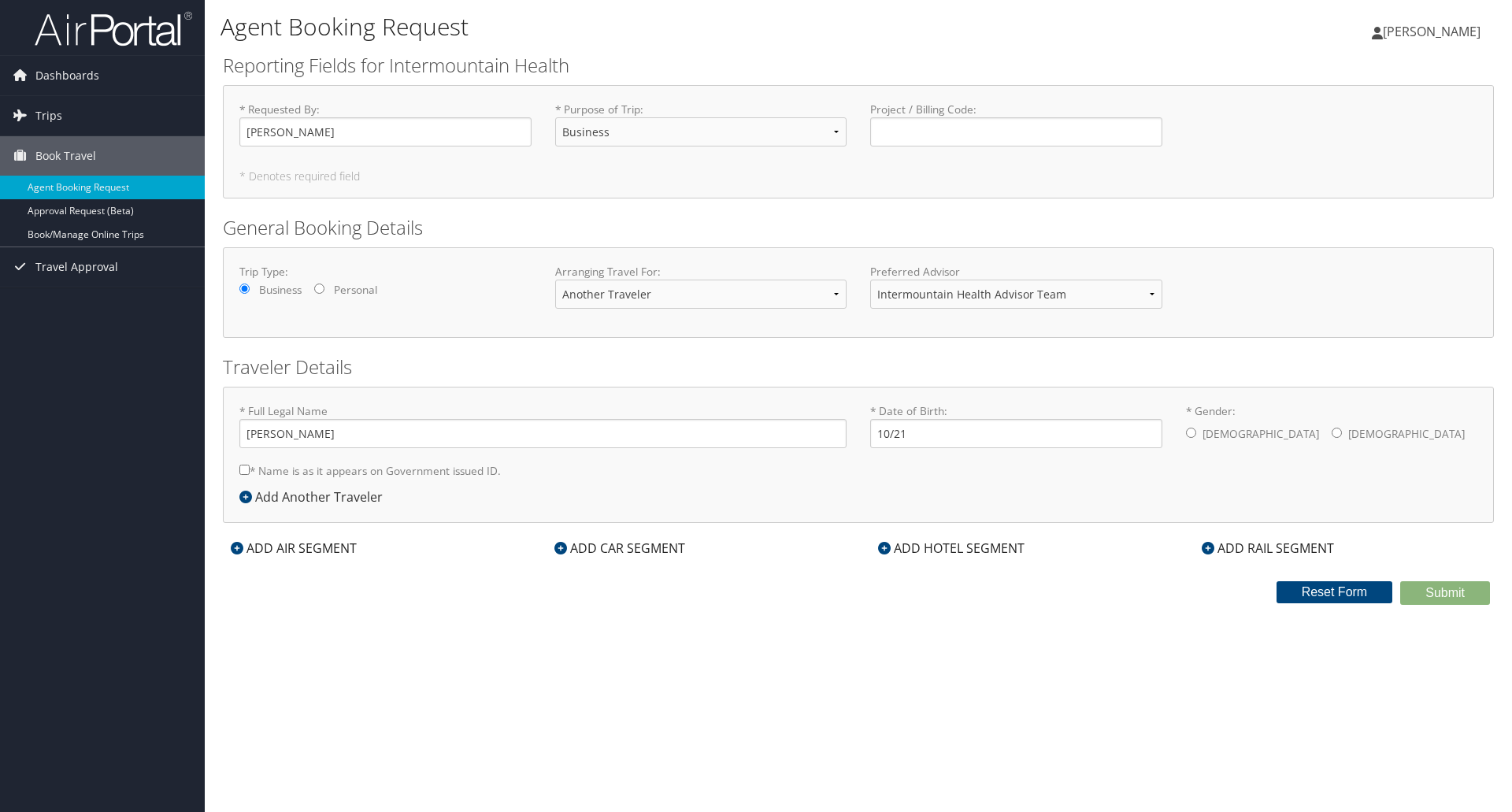
radio input "true"
click at [245, 471] on input "* Name is as it appears on Government issued ID." at bounding box center [245, 470] width 11 height 11
checkbox input "true"
click at [281, 433] on input "Karyn Springer" at bounding box center [543, 434] width 607 height 29
type input "Karyn Ann Springer"
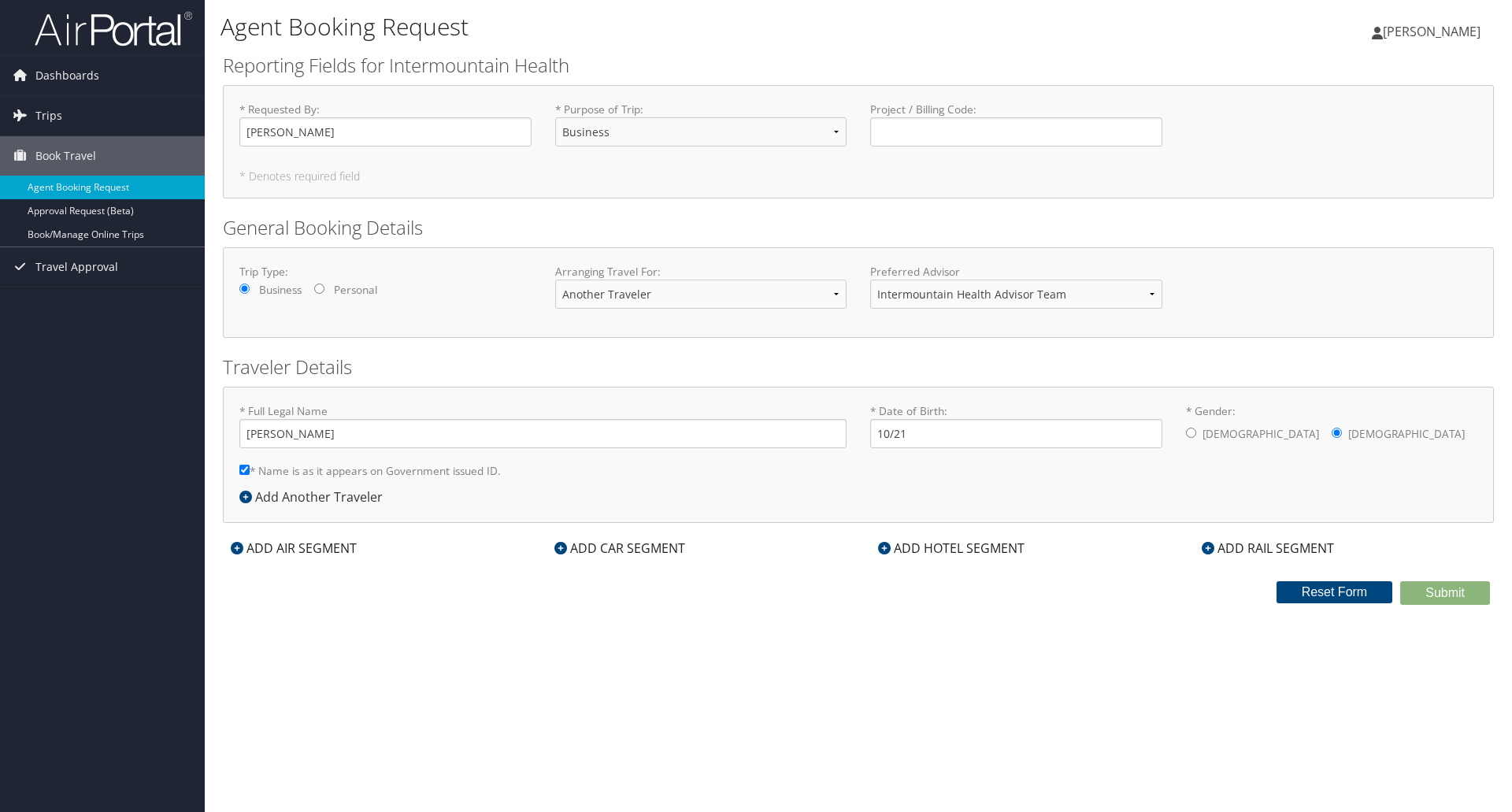
click at [884, 549] on icon at bounding box center [884, 548] width 13 height 13
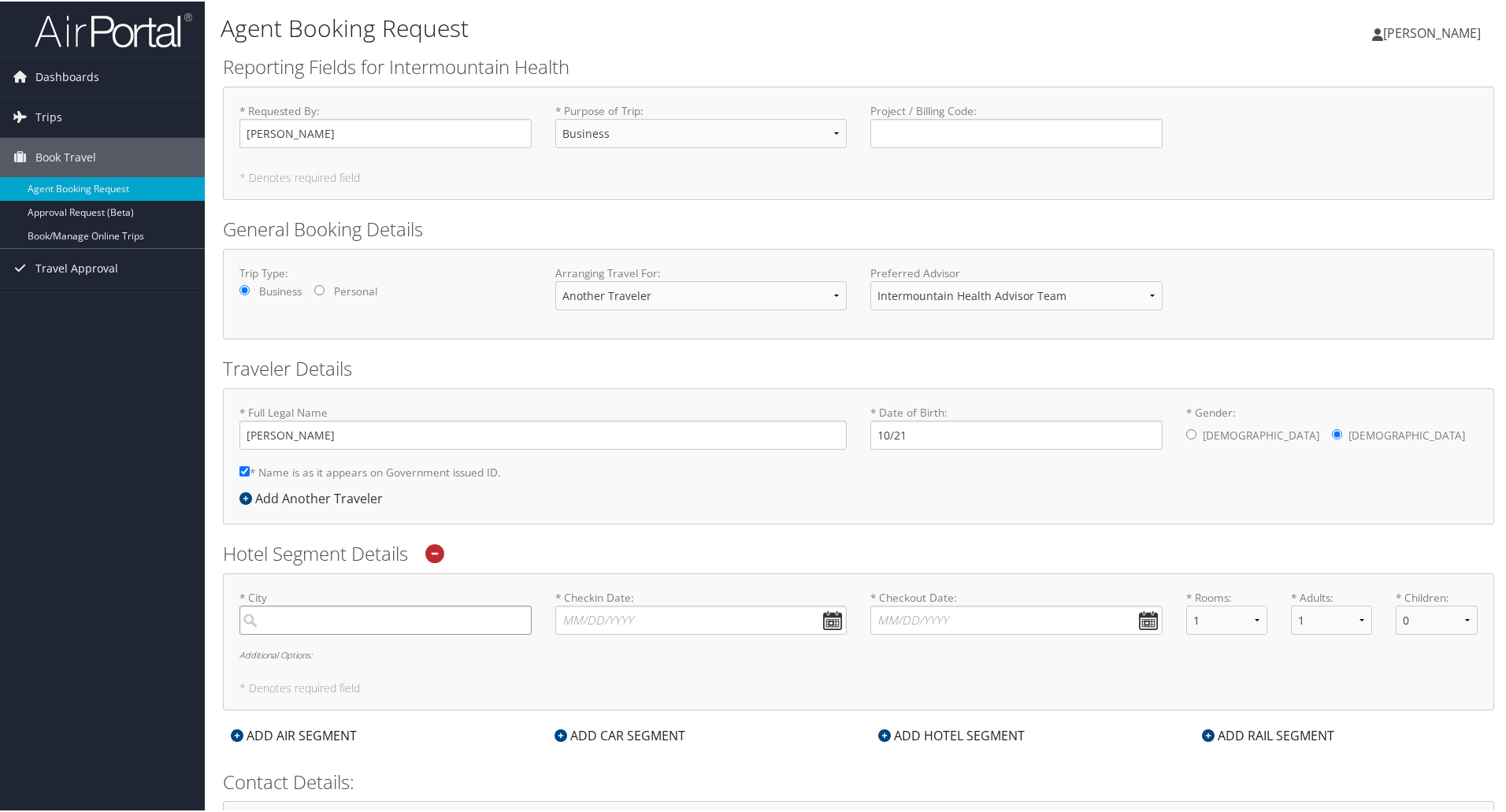
click at [300, 622] on input "search" at bounding box center [386, 619] width 292 height 29
click at [325, 624] on input "Logan," at bounding box center [386, 619] width 292 height 29
drag, startPoint x: 315, startPoint y: 620, endPoint x: 227, endPoint y: 620, distance: 88.0
click at [230, 620] on div "* City Logan, No results found -1 Required" at bounding box center [386, 617] width 316 height 58
click at [298, 658] on div "Logan (LGU UT)" at bounding box center [388, 651] width 271 height 20
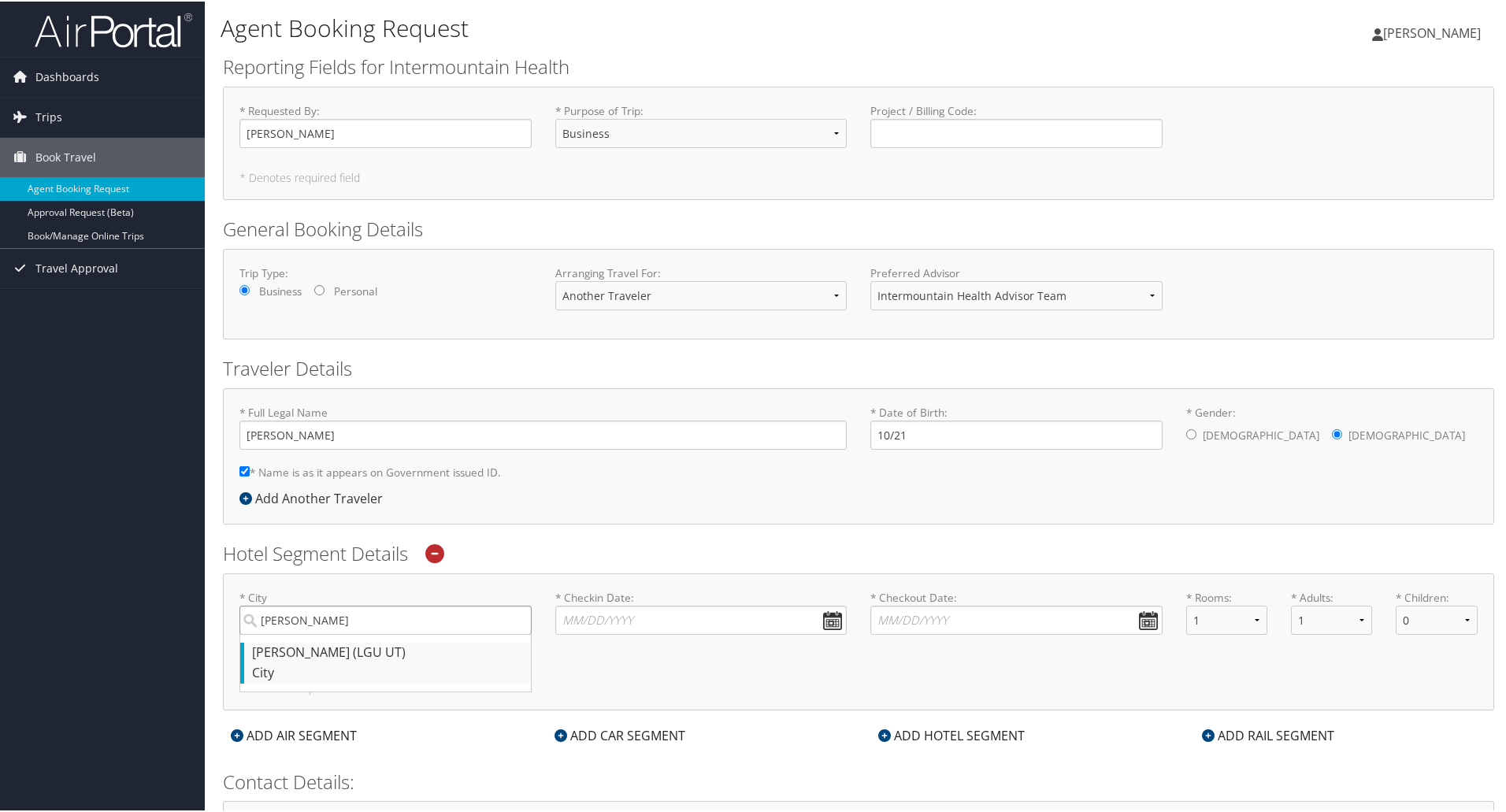
click at [298, 634] on input "logan" at bounding box center [386, 619] width 292 height 29
type input "Logan"
click at [653, 612] on input "* Checkin Date: Dates must be valid" at bounding box center [702, 619] width 292 height 29
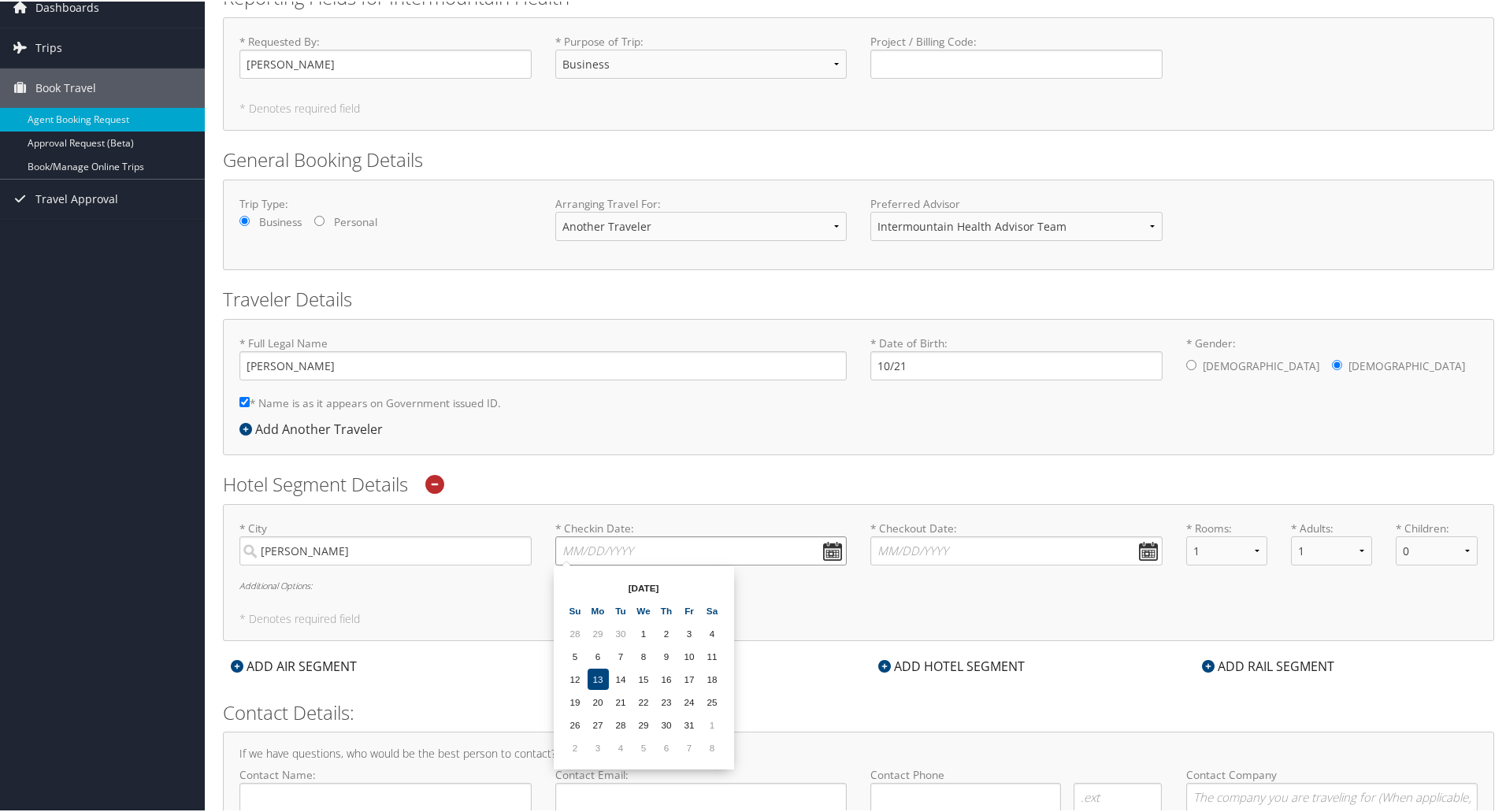
scroll to position [155, 0]
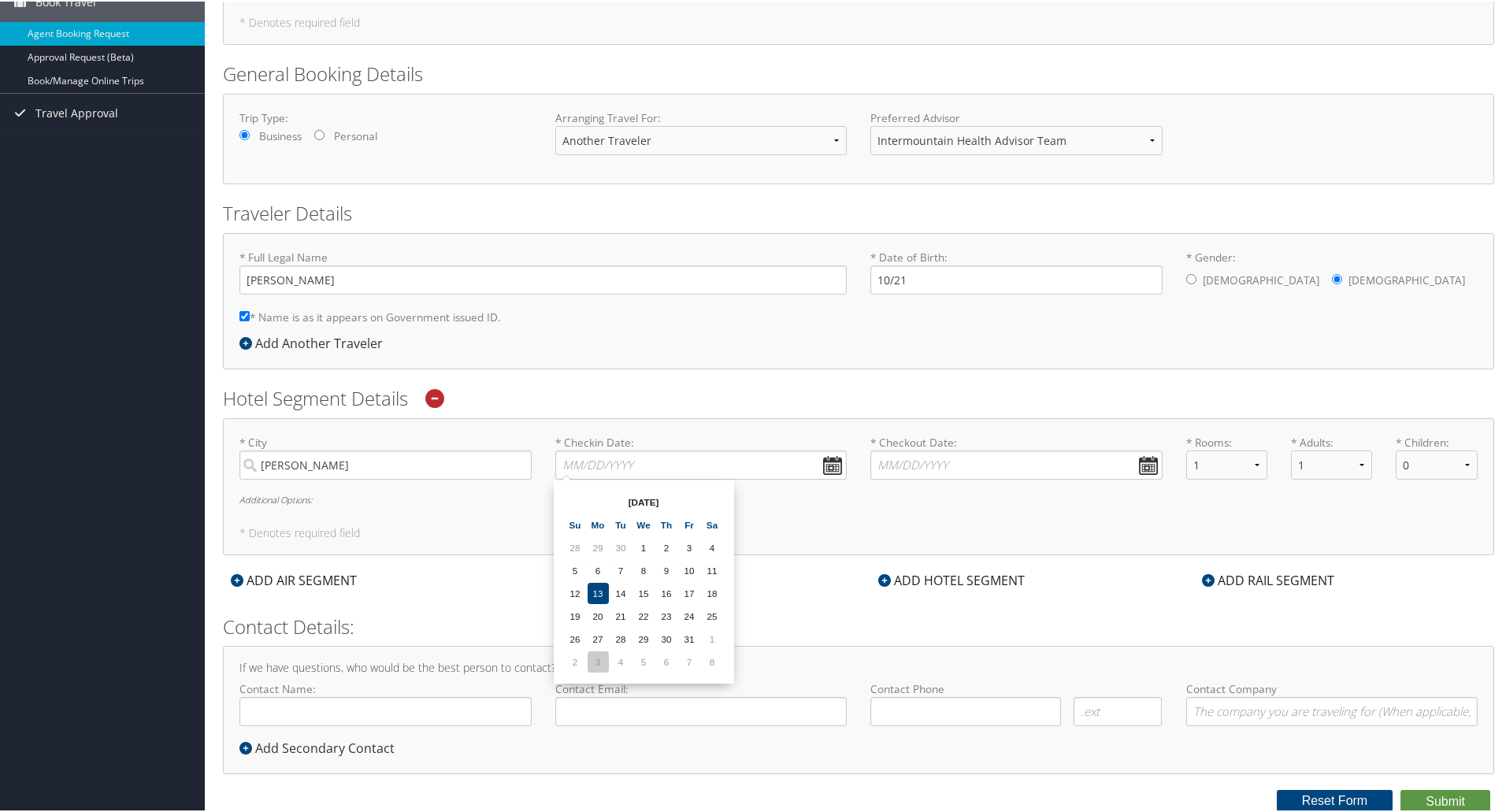
click at [597, 658] on td "3" at bounding box center [599, 661] width 21 height 21
type input "11/03/2025"
click at [938, 462] on input "* Checkout Date: Dates must be valid" at bounding box center [1017, 464] width 292 height 29
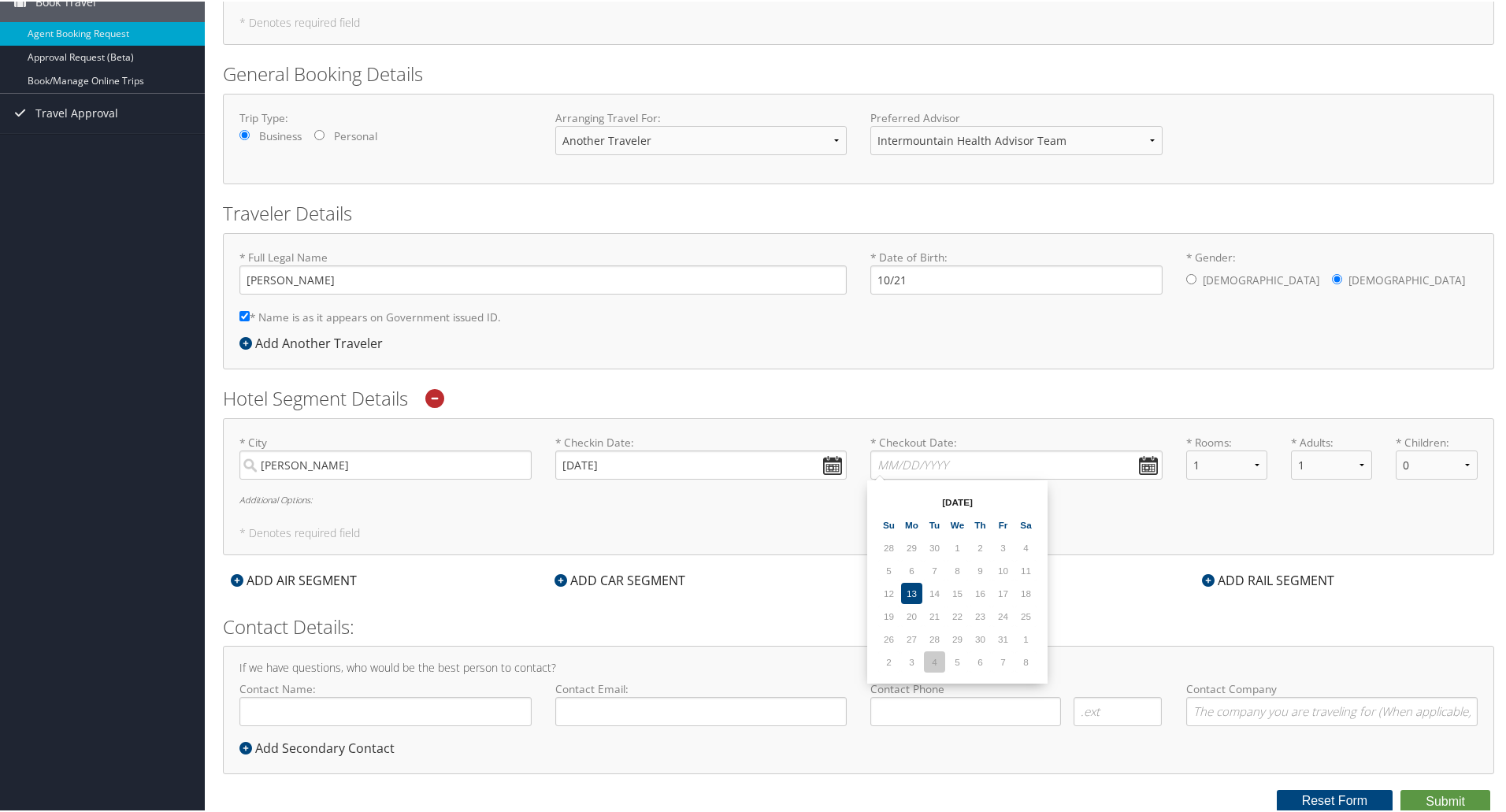
click at [930, 657] on td "4" at bounding box center [935, 661] width 21 height 21
type input "11/04/2025"
click at [878, 579] on icon at bounding box center [884, 578] width 13 height 13
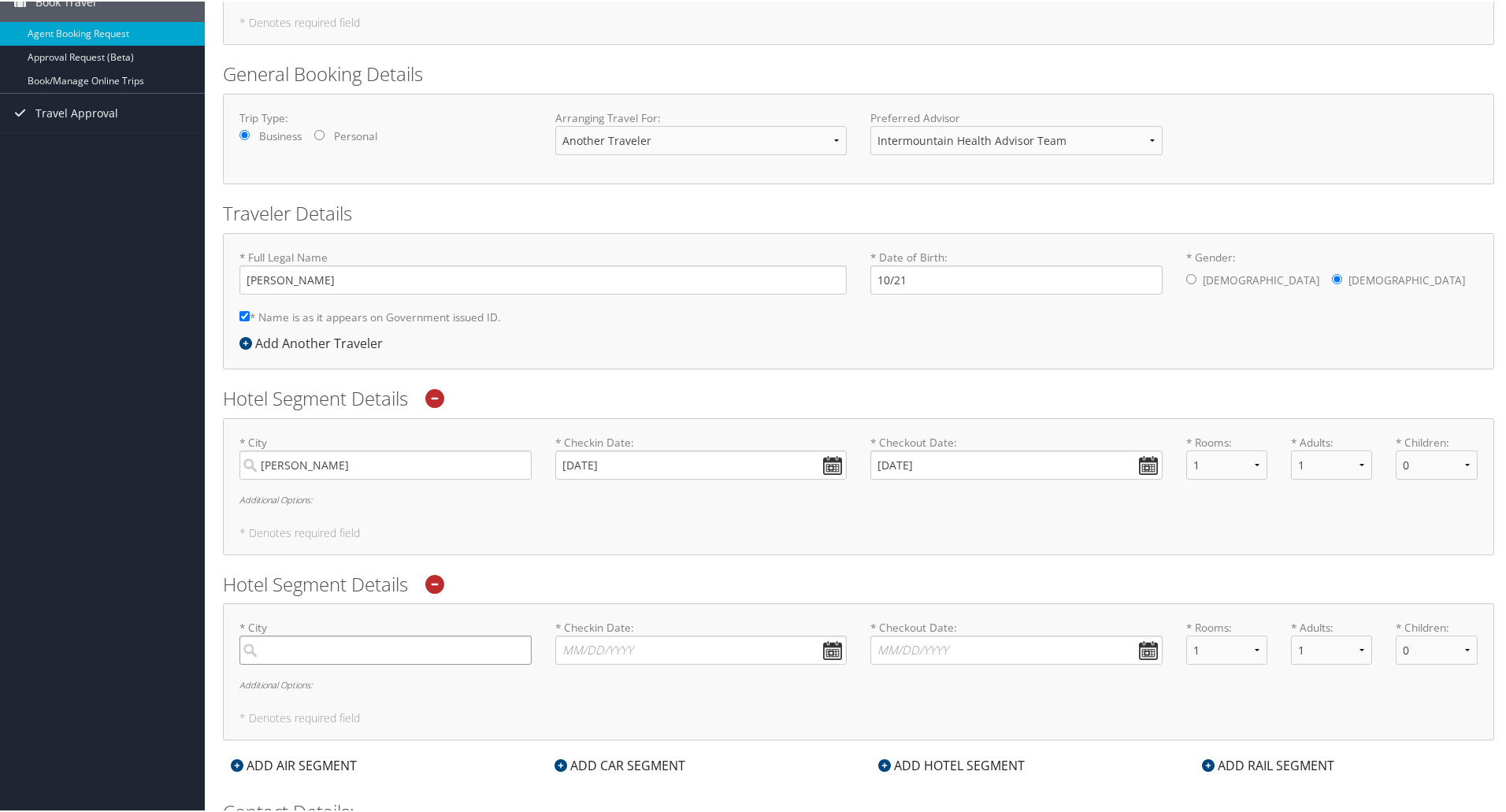
click at [305, 651] on input "search" at bounding box center [386, 649] width 292 height 29
click at [290, 683] on div "Richfield (RIF UT)" at bounding box center [388, 681] width 271 height 20
click at [290, 663] on input "richfield" at bounding box center [386, 649] width 292 height 29
type input "Richfield"
click at [586, 654] on input "* Checkin Date: Dates must be valid" at bounding box center [702, 649] width 292 height 29
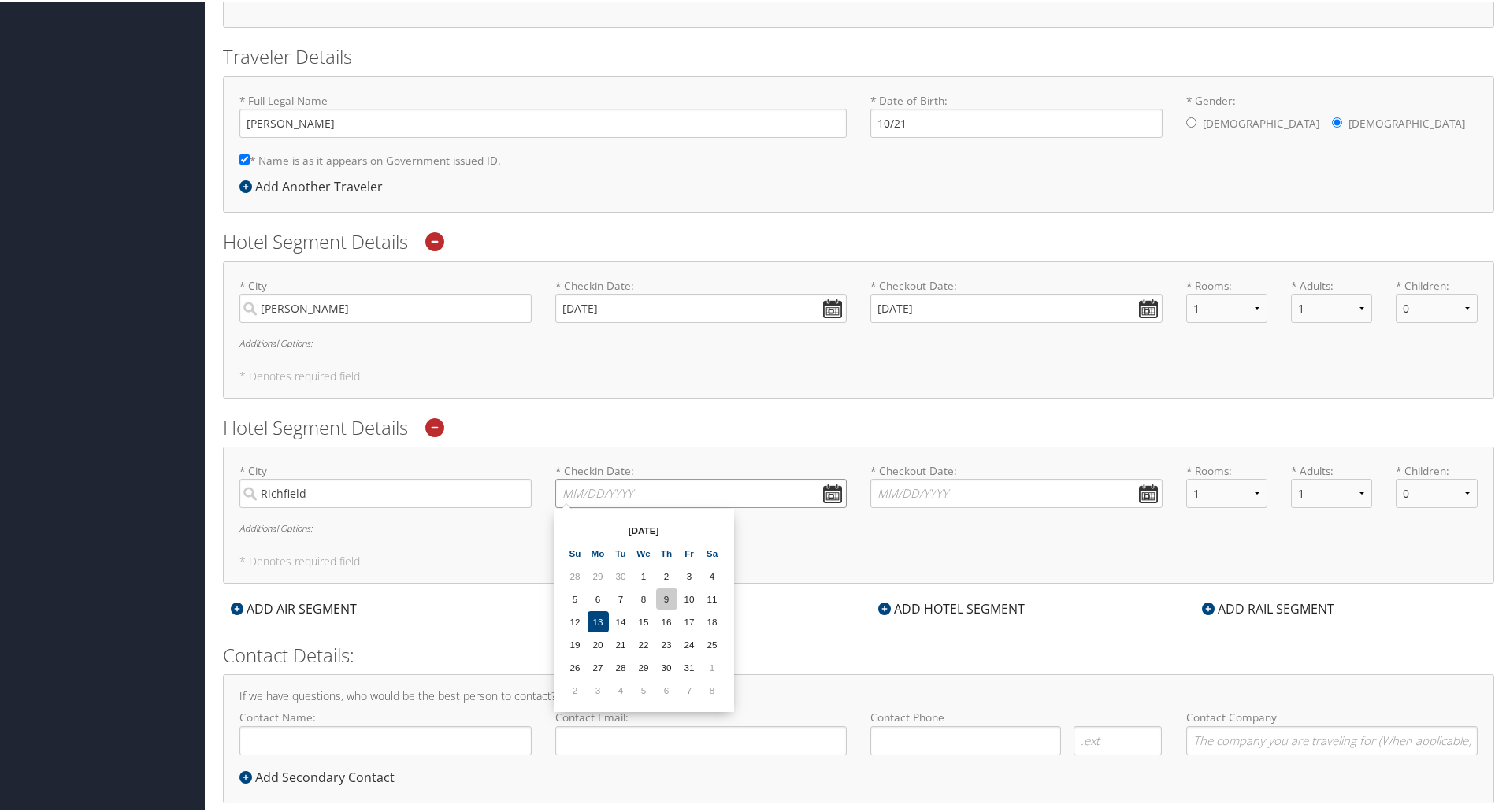
scroll to position [313, 0]
click at [668, 683] on td "6" at bounding box center [667, 688] width 21 height 21
type input "11/06/2025"
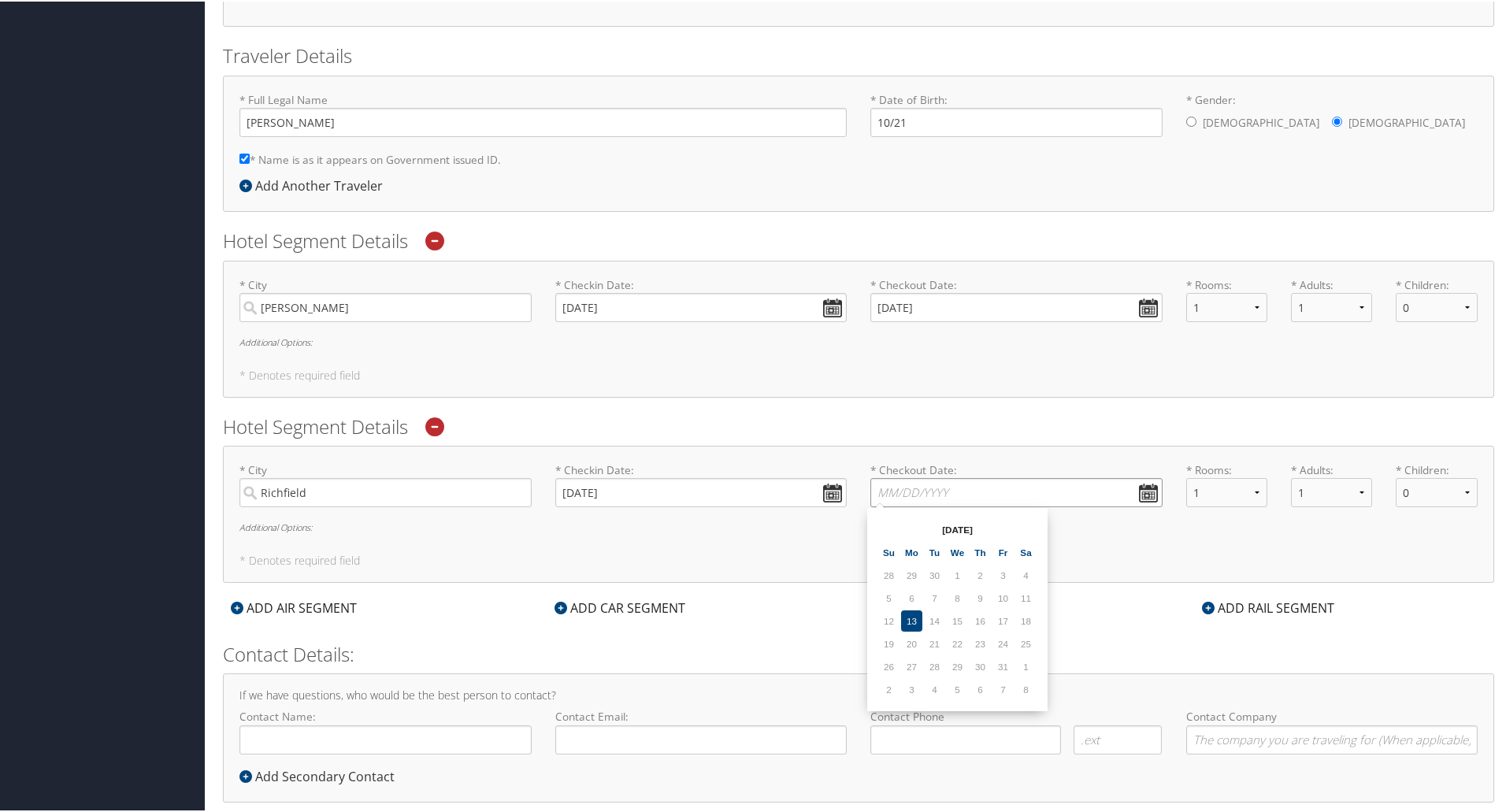
click at [904, 486] on input "* Checkout Date: Dates must be valid" at bounding box center [1017, 491] width 292 height 29
click at [1002, 687] on td "7" at bounding box center [1003, 688] width 21 height 21
type input "11/07/2025"
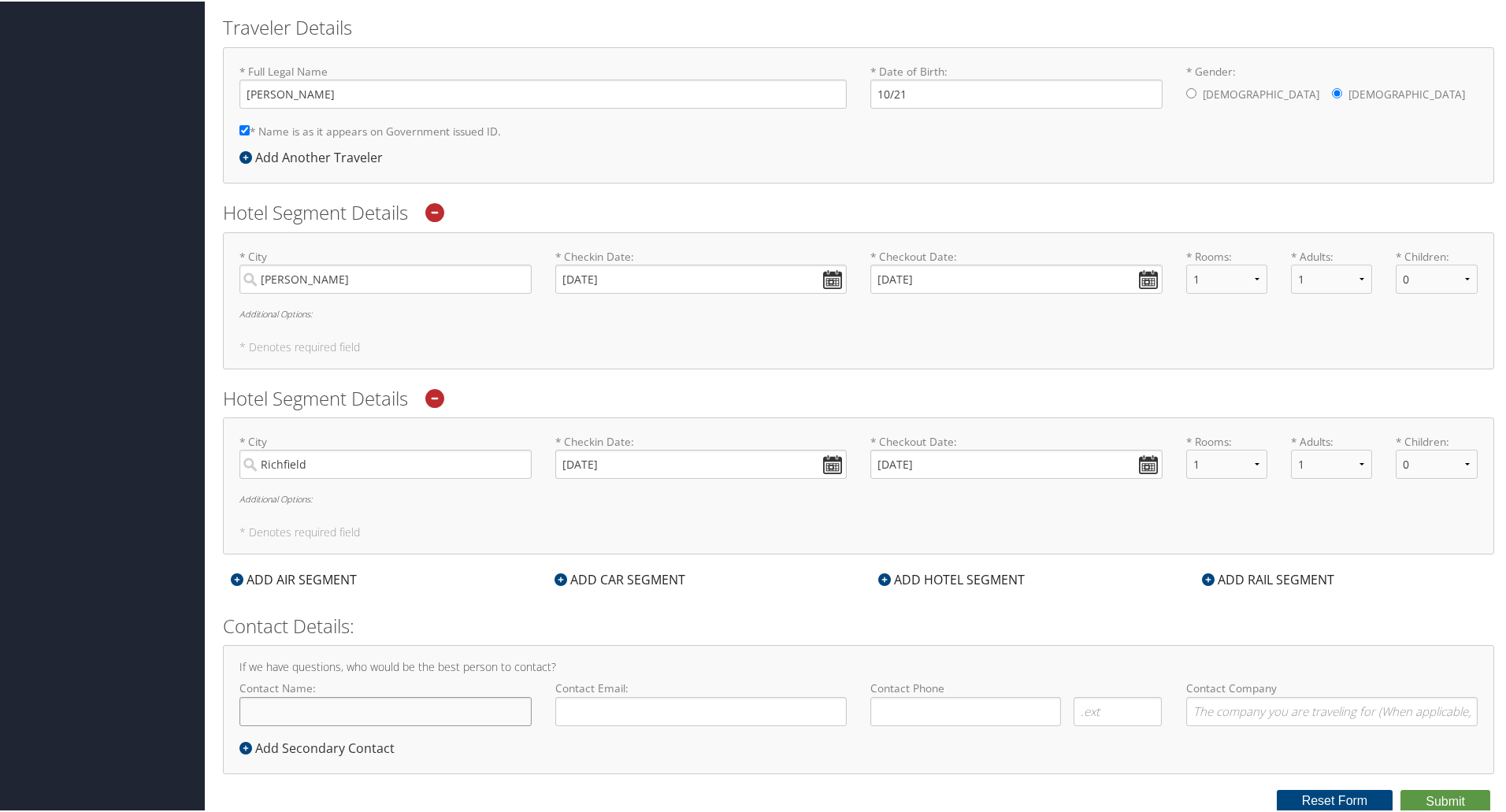
click at [336, 713] on input "Contact Name:" at bounding box center [386, 711] width 292 height 29
type input "[PERSON_NAME]"
type input "judy.smith@imail.org"
click at [994, 713] on input "( ) -" at bounding box center [966, 711] width 191 height 29
type input "(801) 641-3969"
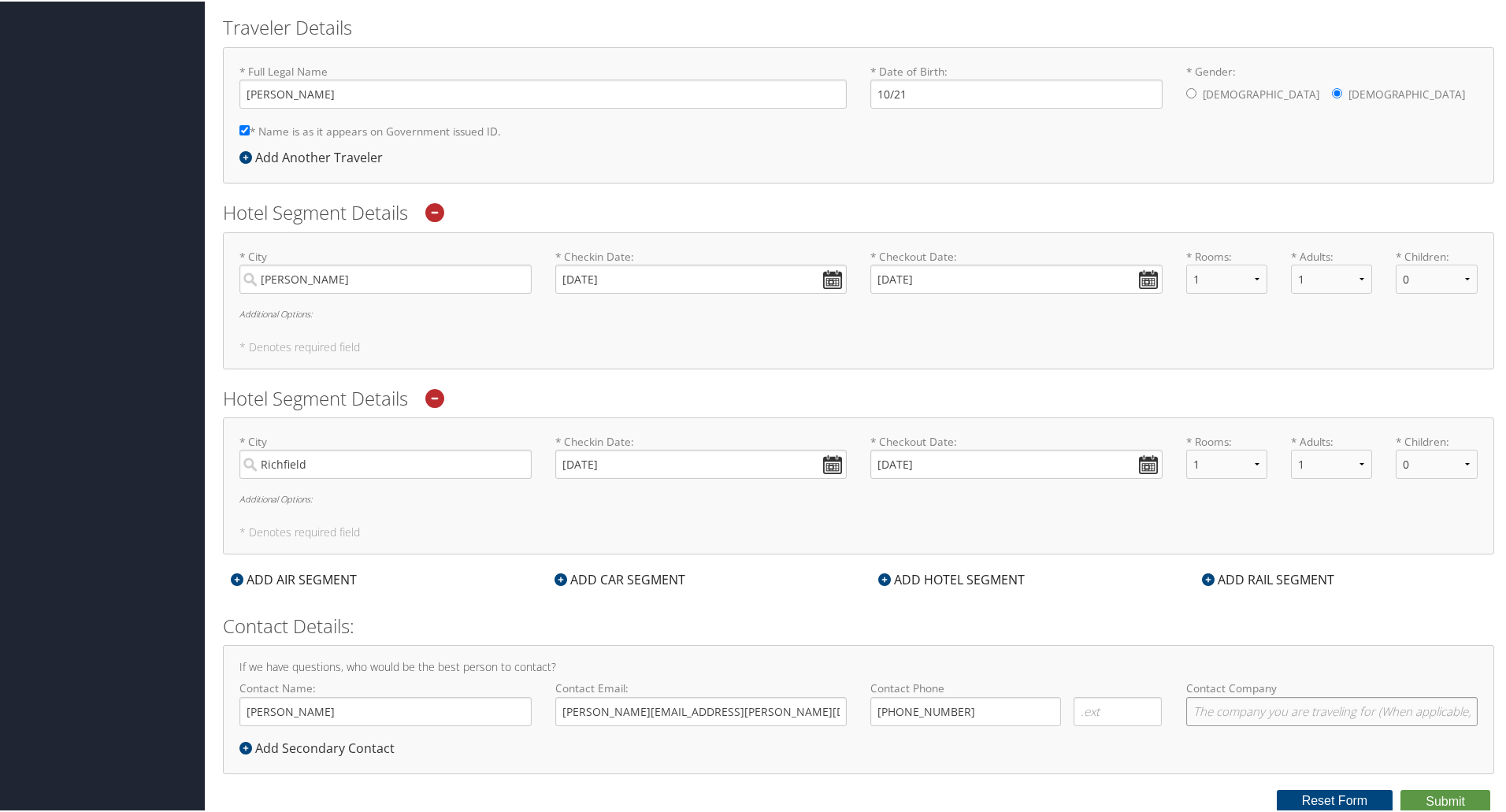
click at [1208, 709] on input "Contact Company" at bounding box center [1332, 711] width 292 height 29
type input "Intermountain Health"
click at [246, 747] on icon at bounding box center [246, 747] width 13 height 13
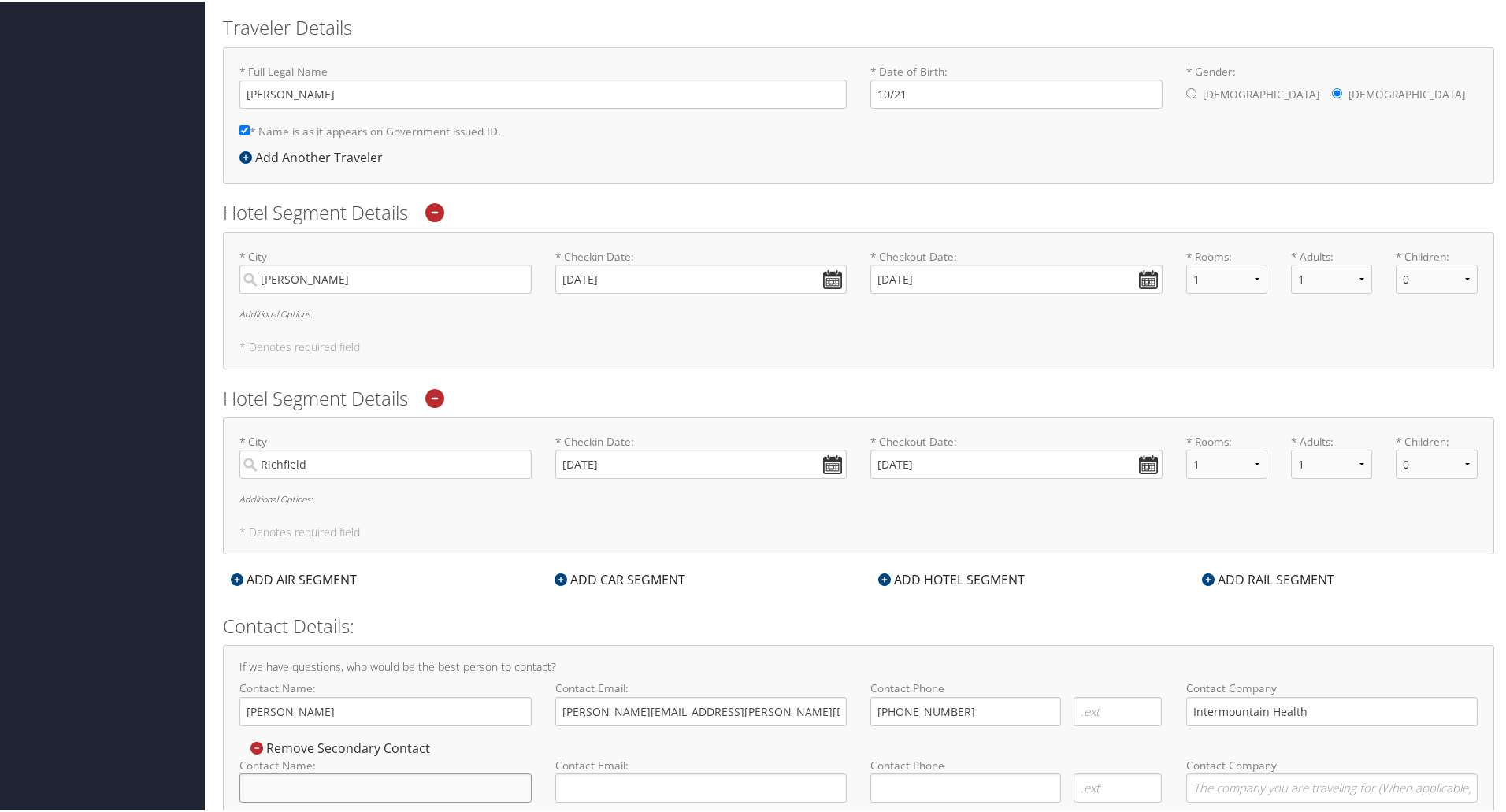
click at [293, 785] on input "Contact Name:" at bounding box center [386, 787] width 292 height 29
type input "Karyn Springer"
type input "karyn.springer@imail.org"
type input "(801) 692-3120"
click at [1216, 791] on input "Contact Company" at bounding box center [1332, 787] width 292 height 29
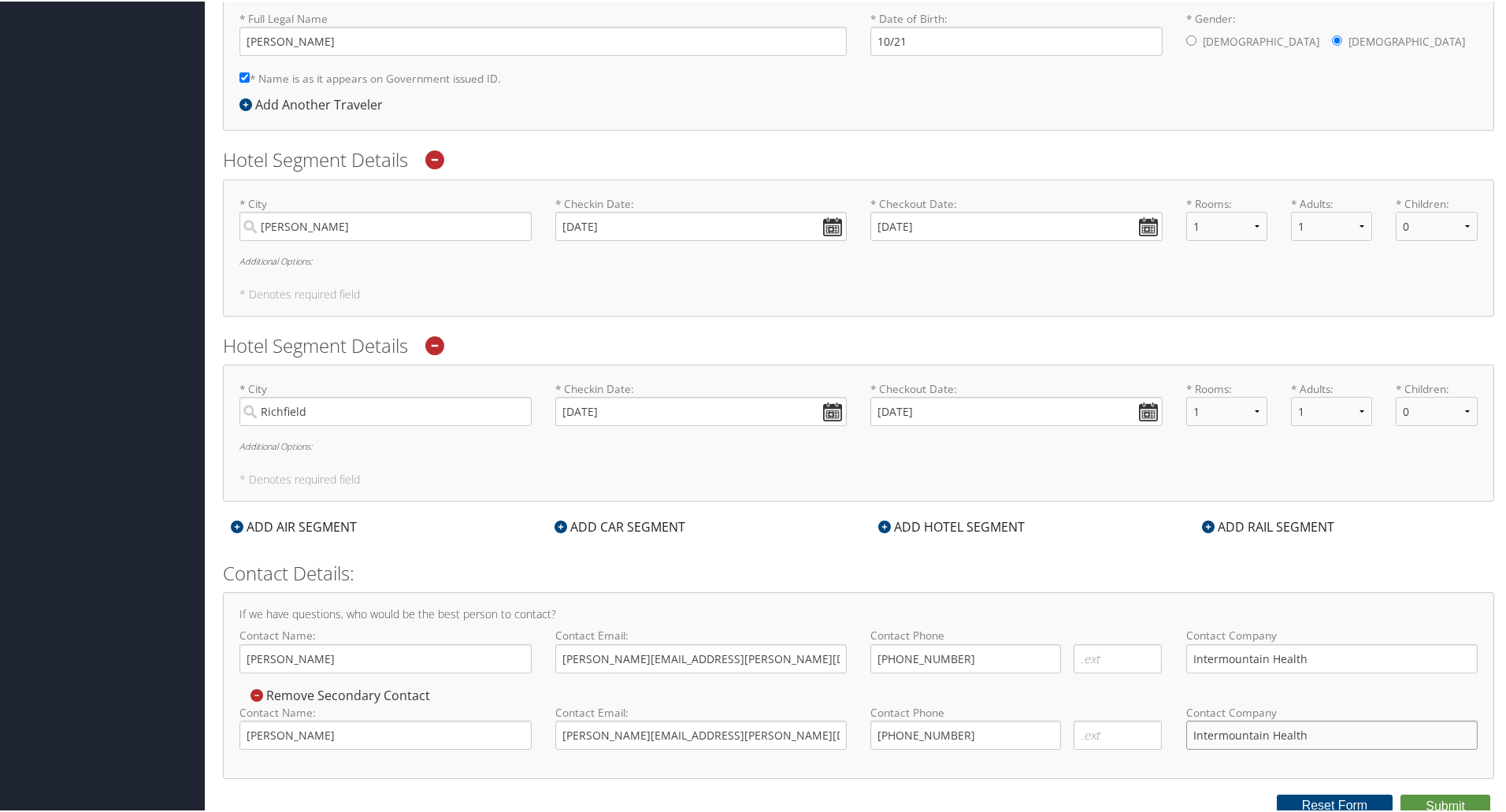
scroll to position [399, 0]
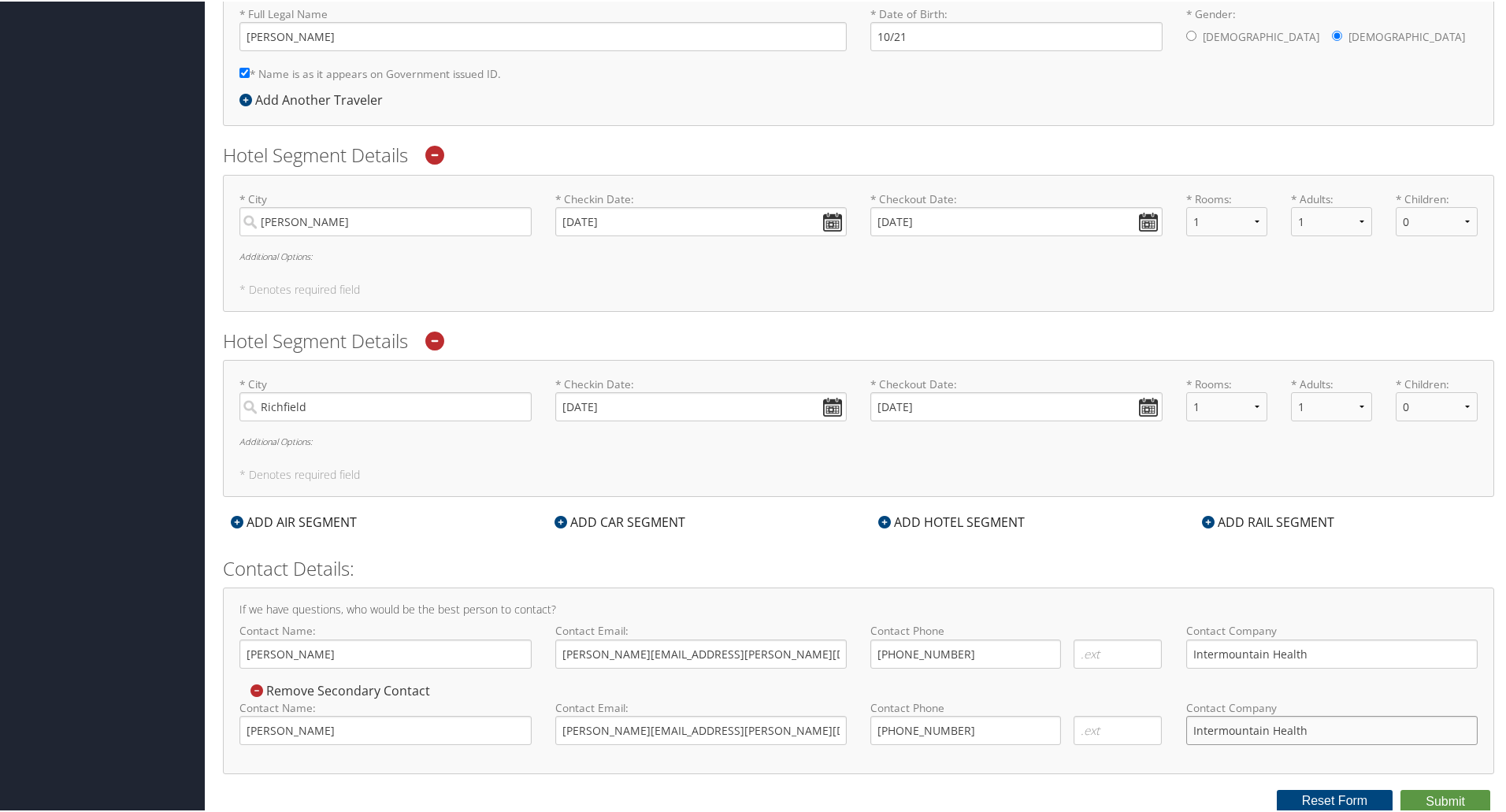
type input "Intermountain Health"
click at [1254, 408] on select "1 2 3 4 5" at bounding box center [1226, 406] width 81 height 29
click at [1295, 433] on div "* Adults: 1 2 3 4 5" at bounding box center [1331, 404] width 104 height 58
click at [1358, 403] on select "1 2 3 4 5" at bounding box center [1331, 406] width 81 height 29
click at [1389, 438] on h6 "Additional Options:" at bounding box center [859, 440] width 1238 height 9
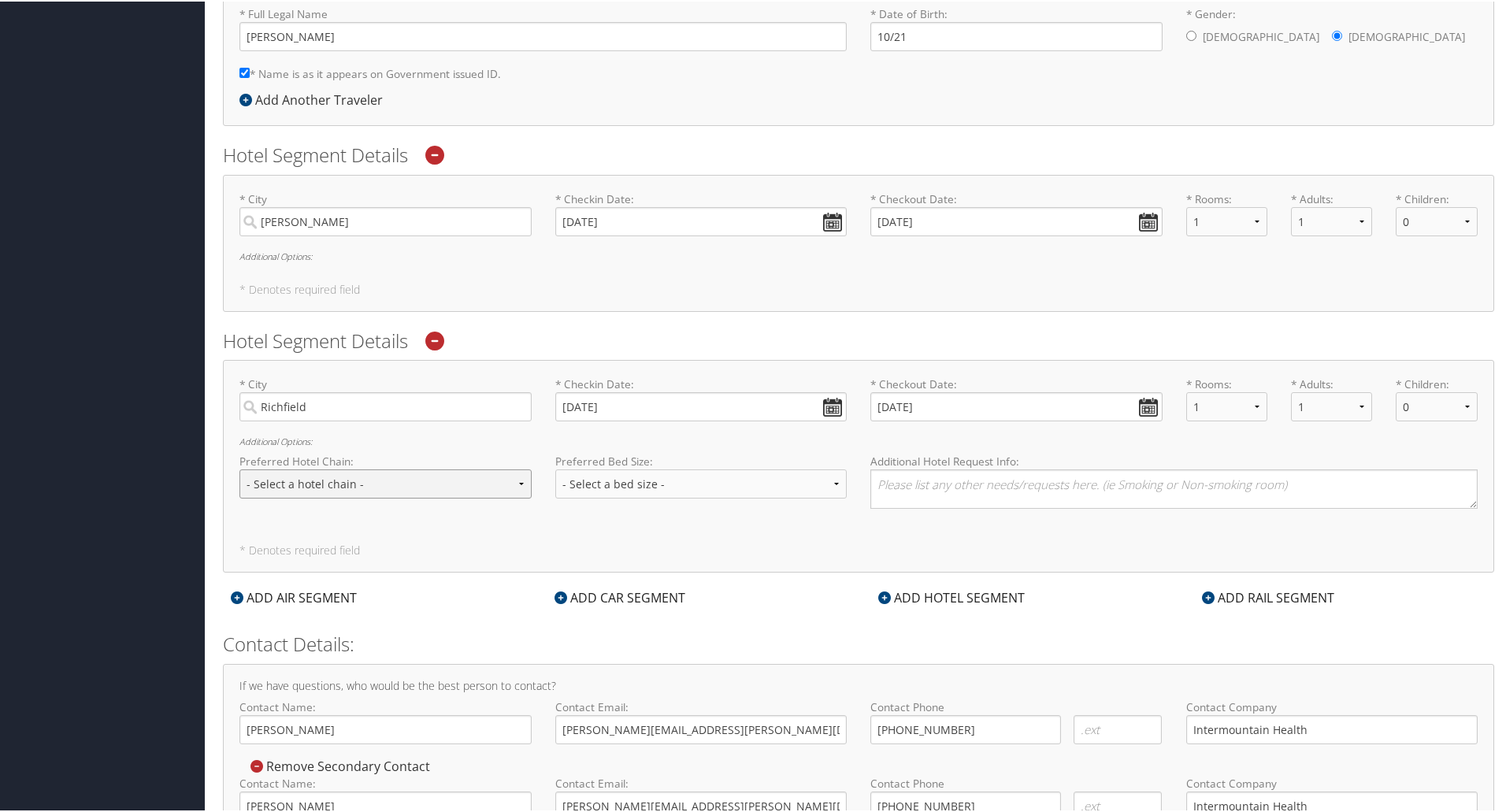
click at [375, 483] on select "- Select a hotel chain - Hyatt Mandarin Oriental Hilton Hotels Pullman Hotels M…" at bounding box center [386, 483] width 292 height 29
select select "Marriott (MC)"
click at [240, 468] on select "- Select a hotel chain - Hyatt Mandarin Oriental Hilton Hotels Pullman Hotels M…" at bounding box center [386, 483] width 292 height 29
click at [595, 483] on select "- Select a bed size - Twin Full Queen King" at bounding box center [702, 483] width 292 height 29
select select "King"
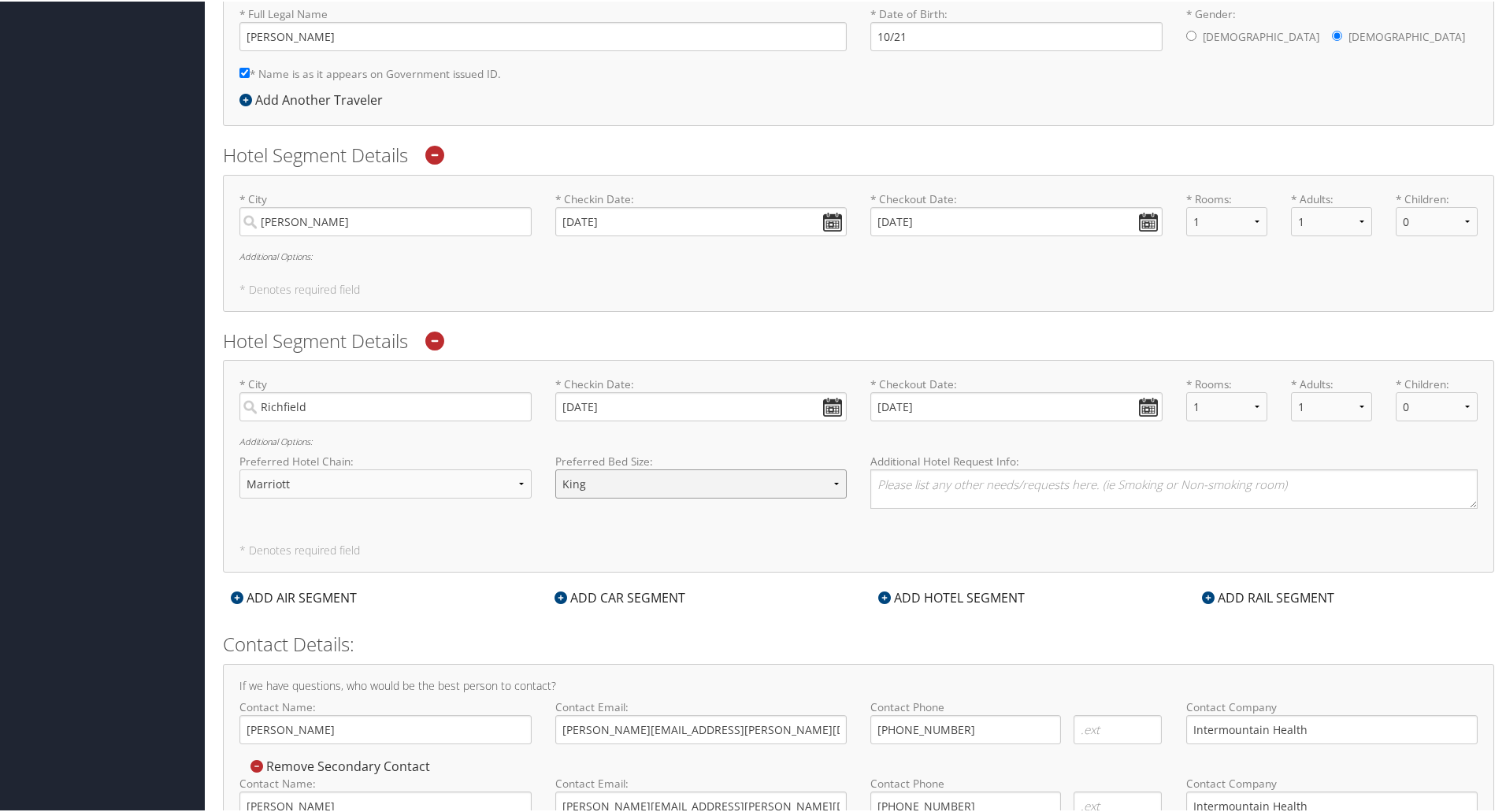
click at [556, 468] on select "- Select a bed size - Twin Full Queen King" at bounding box center [702, 483] width 292 height 29
click at [888, 483] on textarea at bounding box center [1174, 487] width 607 height 39
type textarea "Springhill Suites"
click at [1460, 215] on select "0 1 2 3 4 5" at bounding box center [1436, 220] width 81 height 29
click at [1353, 251] on h6 "Additional Options:" at bounding box center [859, 254] width 1238 height 9
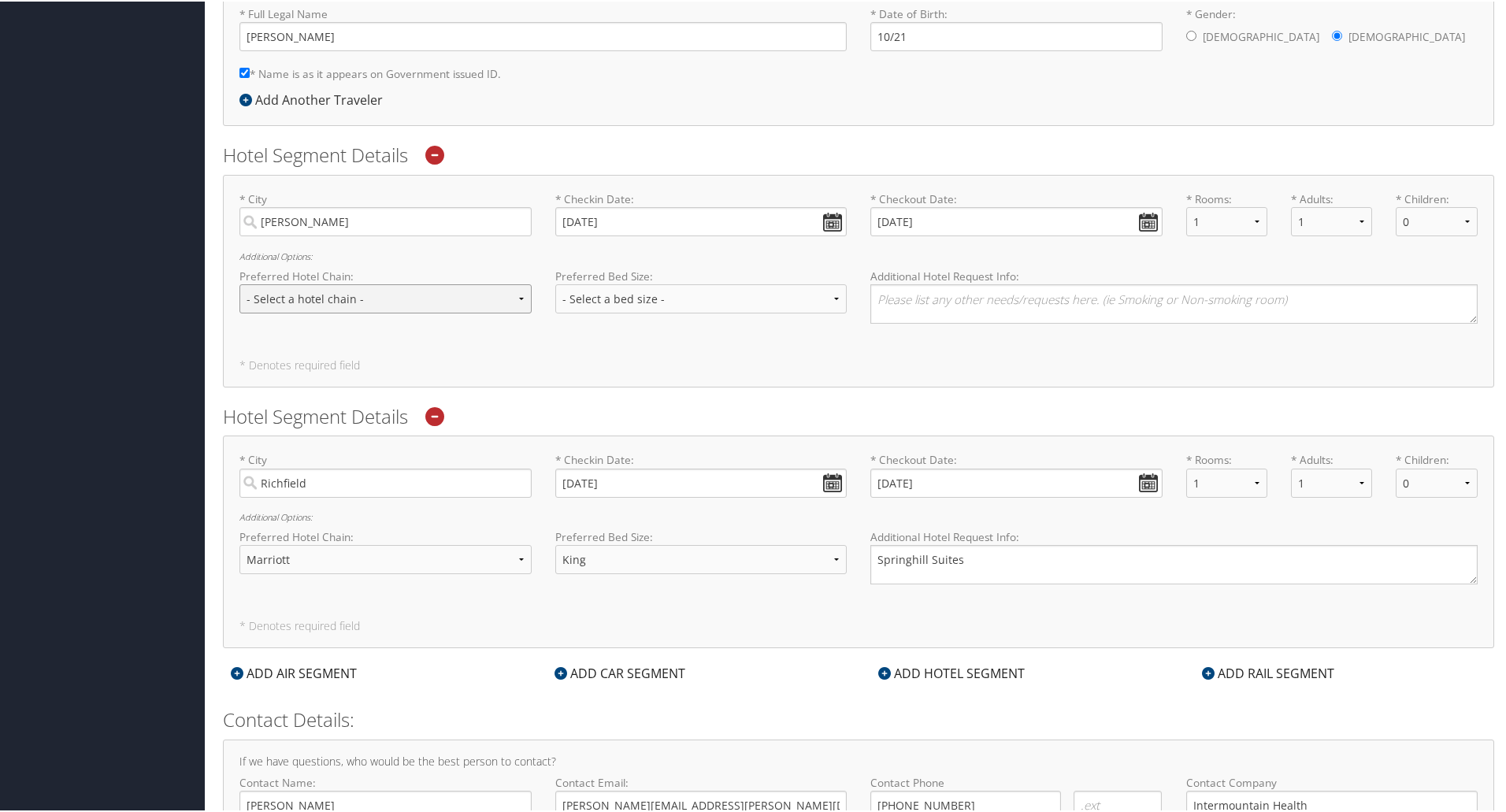
click at [445, 297] on select "- Select a hotel chain - Hyatt Mandarin Oriental Hilton Hotels Pullman Hotels M…" at bounding box center [386, 297] width 292 height 29
select select "Marriott (MC)"
click at [240, 283] on select "- Select a hotel chain - Hyatt Mandarin Oriental Hilton Hotels Pullman Hotels M…" at bounding box center [386, 297] width 292 height 29
click at [646, 301] on select "- Select a bed size - Twin Full Queen King" at bounding box center [702, 297] width 292 height 29
select select "King"
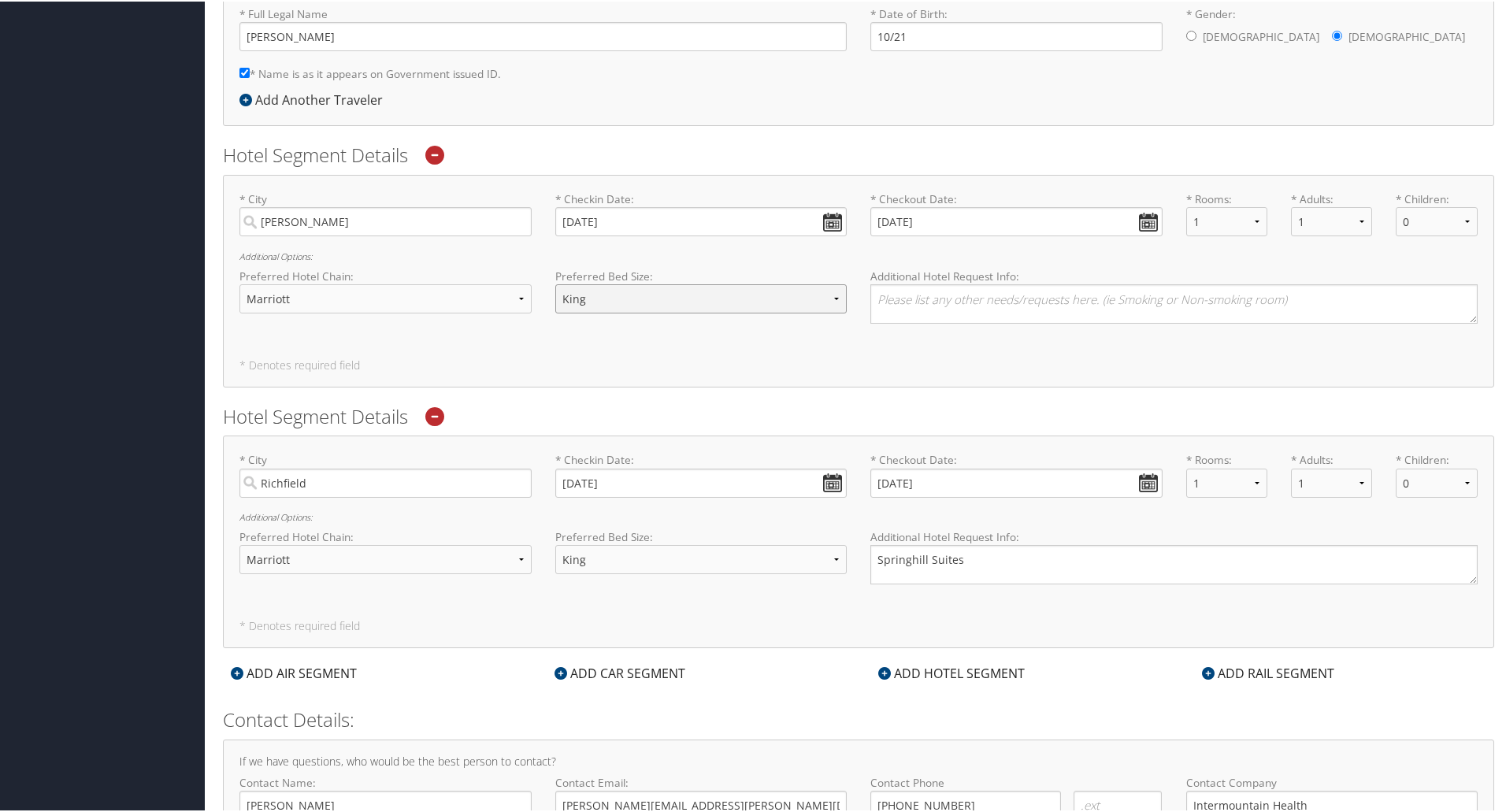
click at [556, 283] on select "- Select a bed size - Twin Full Queen King" at bounding box center [702, 297] width 292 height 29
click at [916, 299] on textarea at bounding box center [1174, 302] width 607 height 39
type textarea "s"
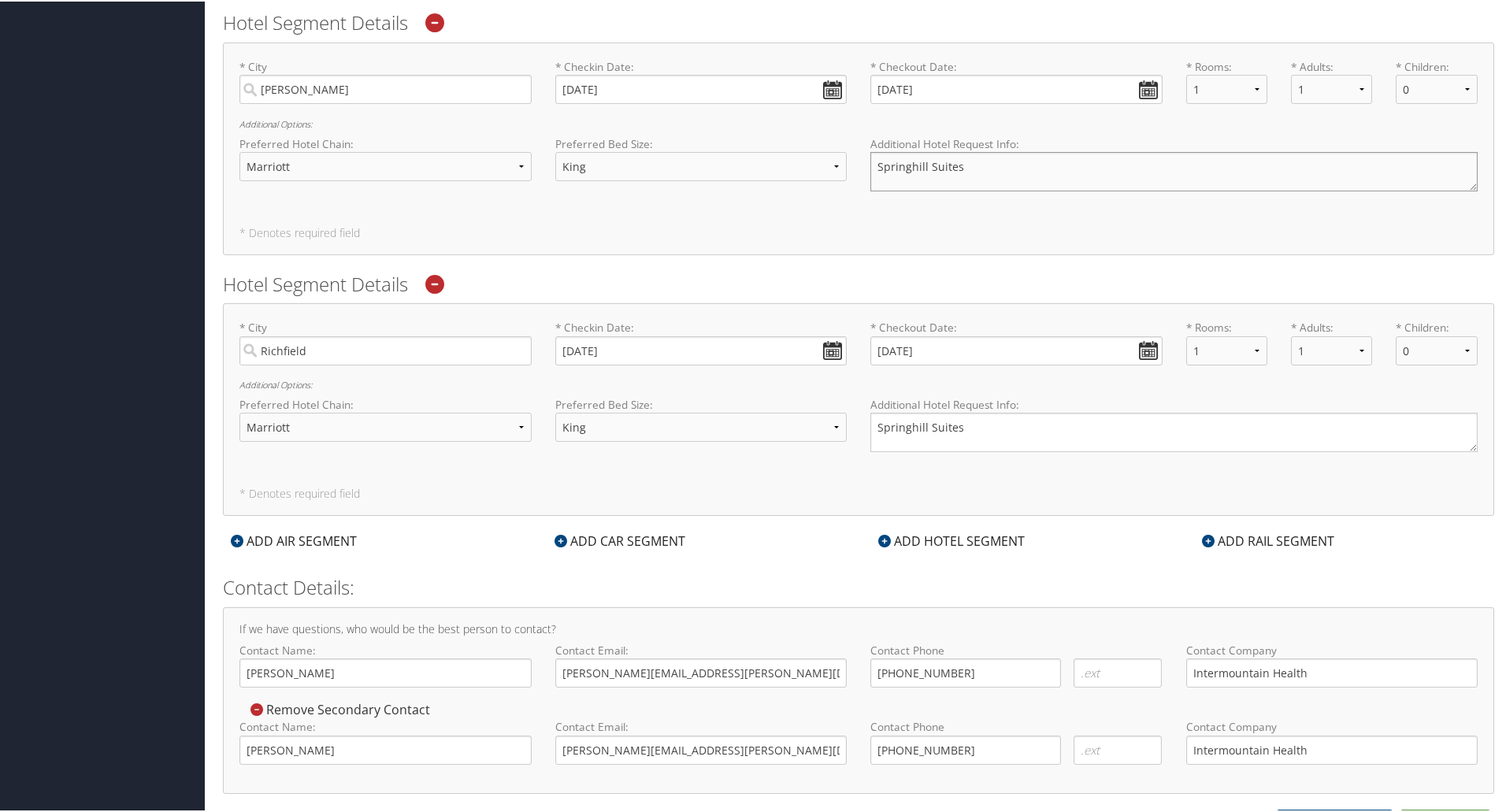
scroll to position [551, 0]
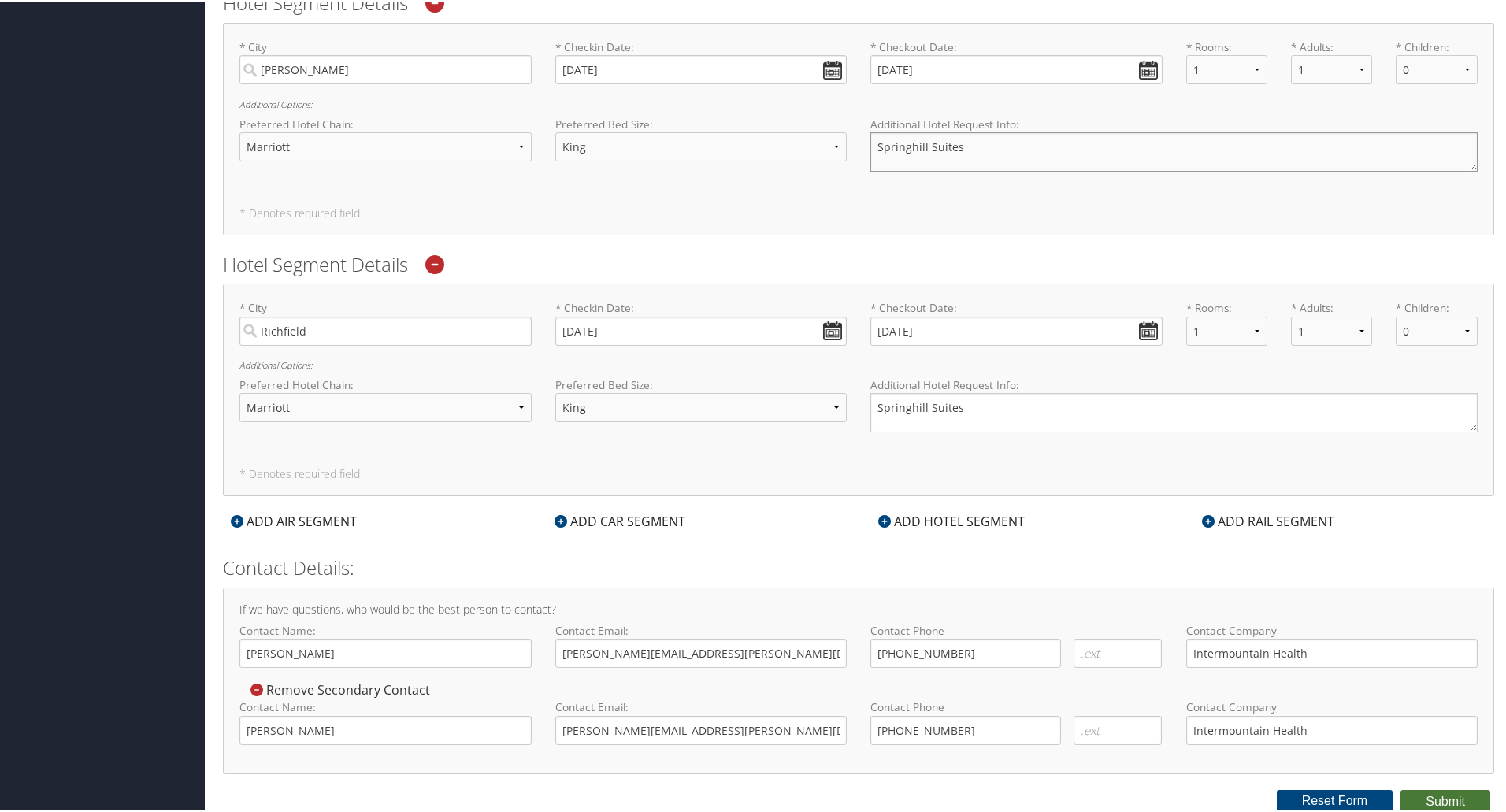
type textarea "Springhill Suites"
click at [1445, 799] on button "Submit" at bounding box center [1446, 800] width 90 height 23
